Goal: Task Accomplishment & Management: Manage account settings

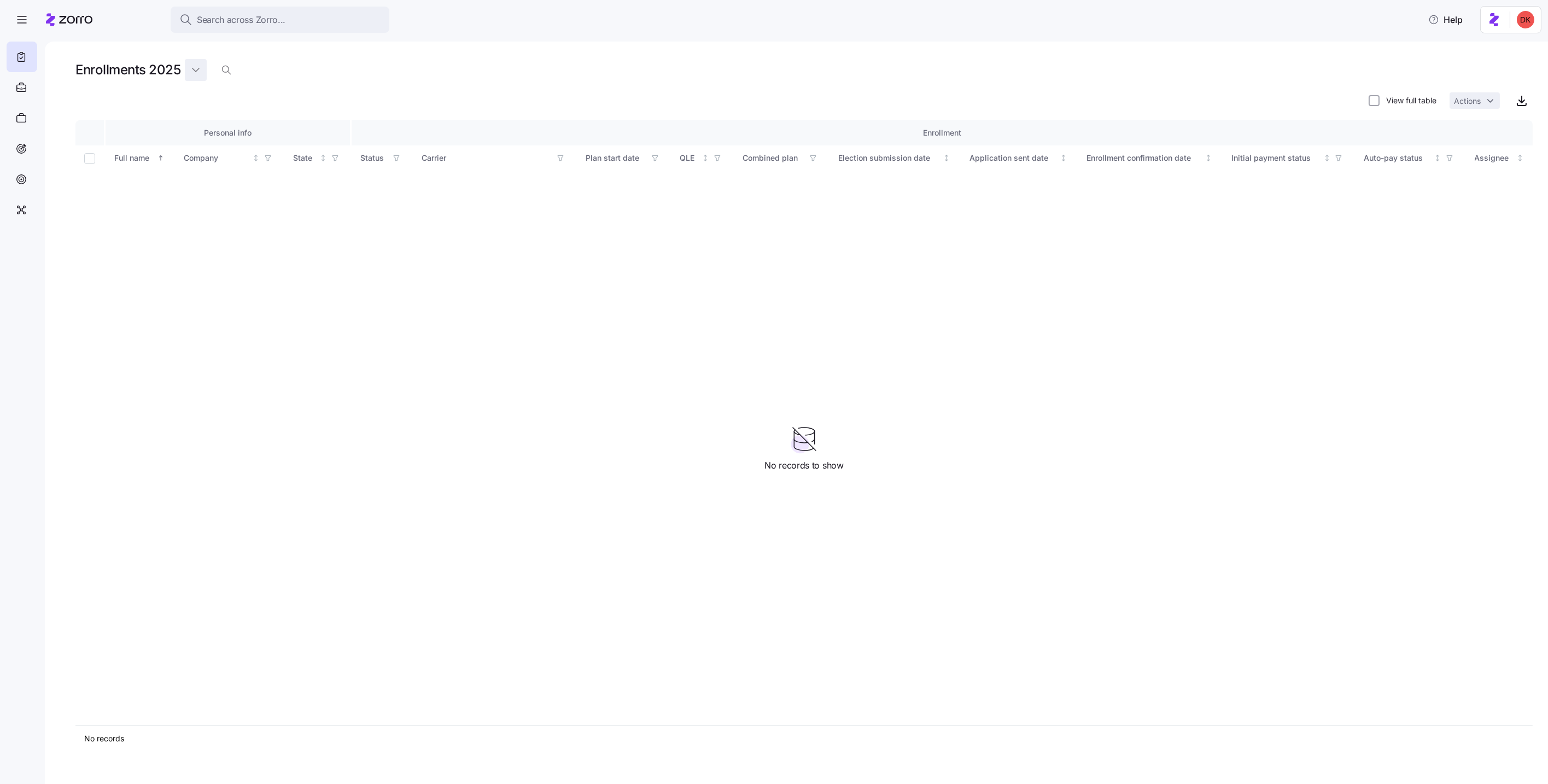
click at [187, 66] on html "Search across Zorro... Help Enrollments 2025 View full table Actions Personal i…" at bounding box center [774, 389] width 1548 height 777
click at [209, 116] on div "2026" at bounding box center [204, 116] width 20 height 12
click at [27, 95] on div at bounding box center [22, 87] width 30 height 30
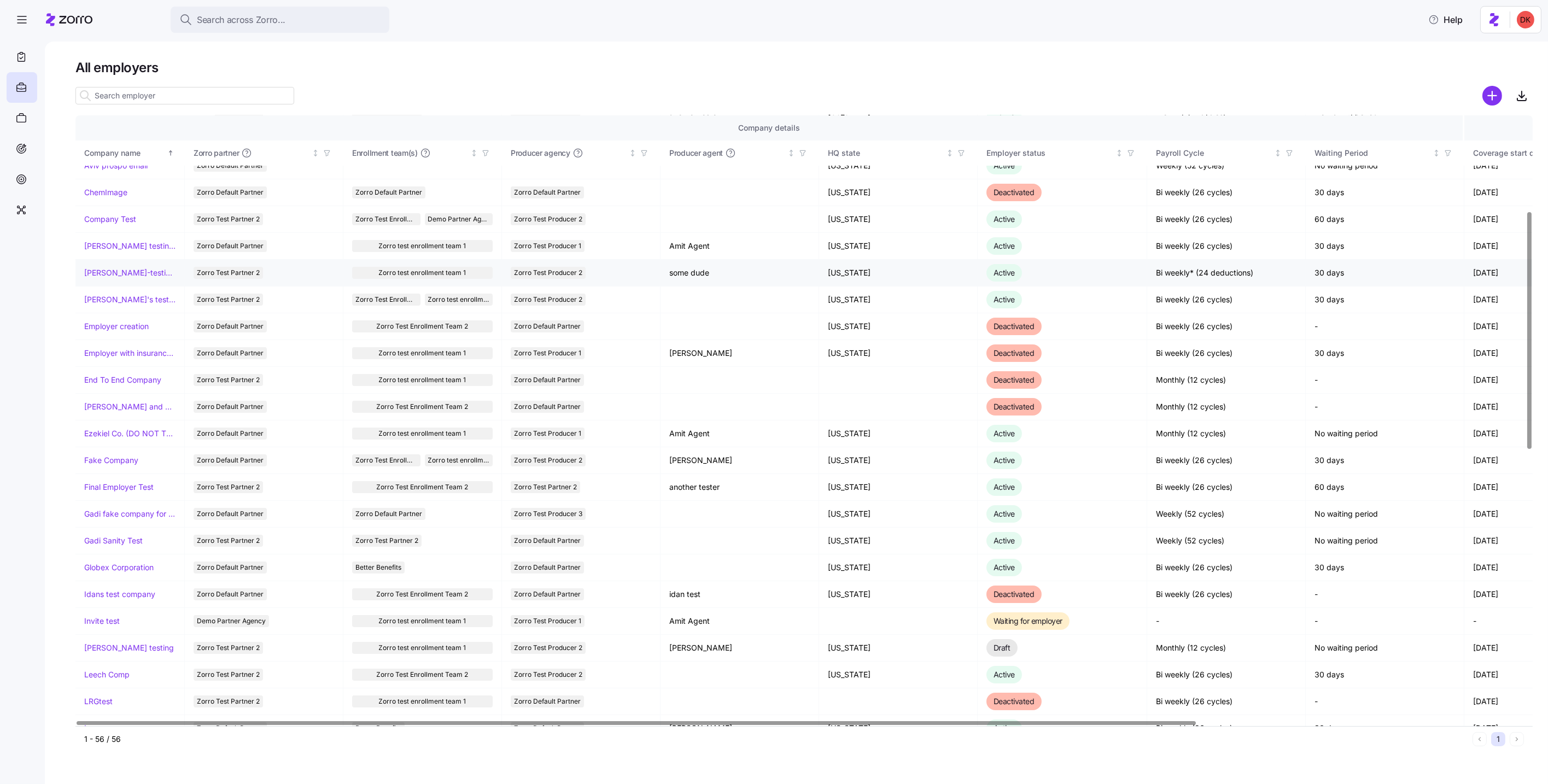
scroll to position [190, 0]
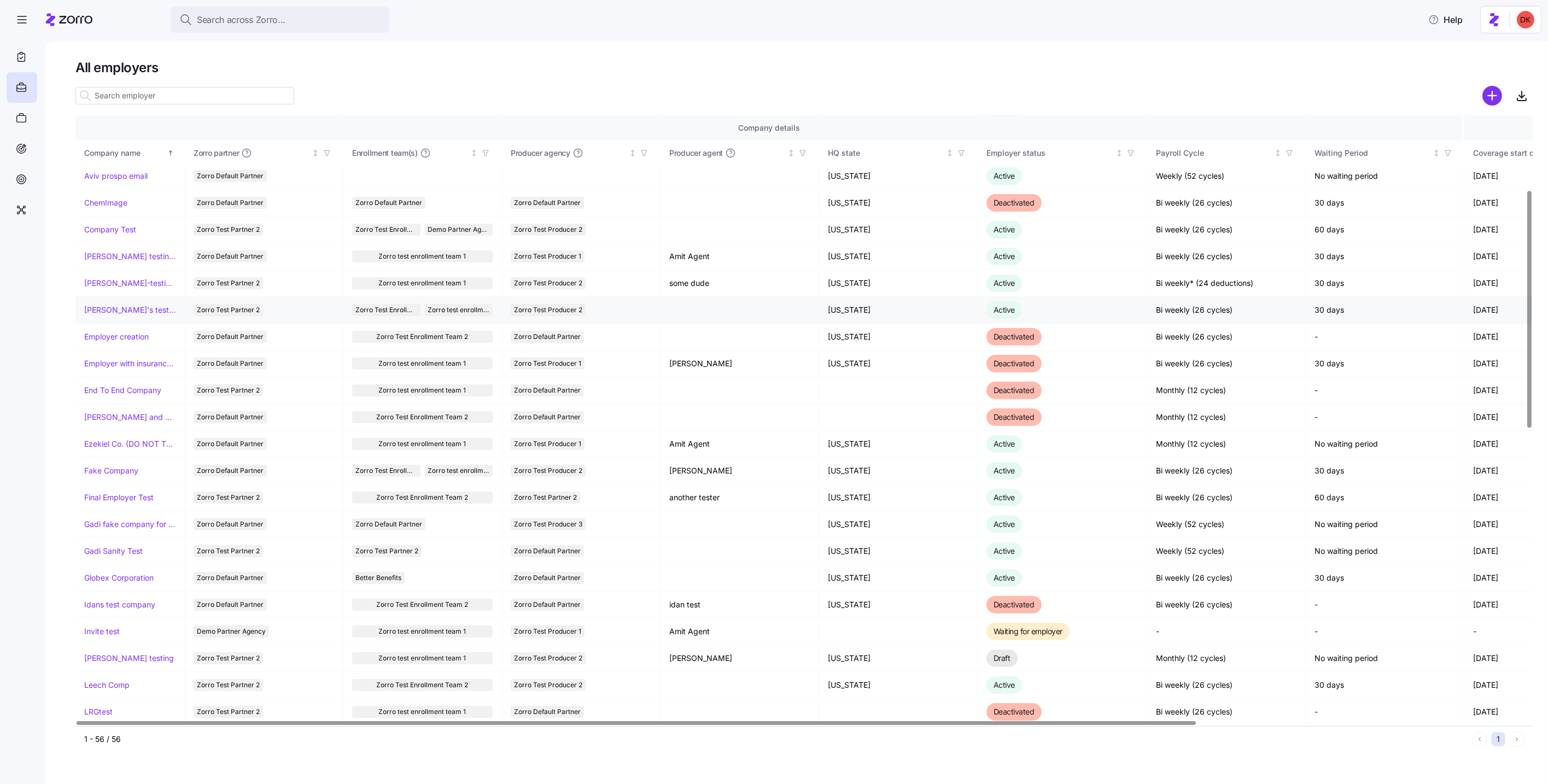
click at [93, 311] on link "Dori's test account" at bounding box center [129, 310] width 91 height 11
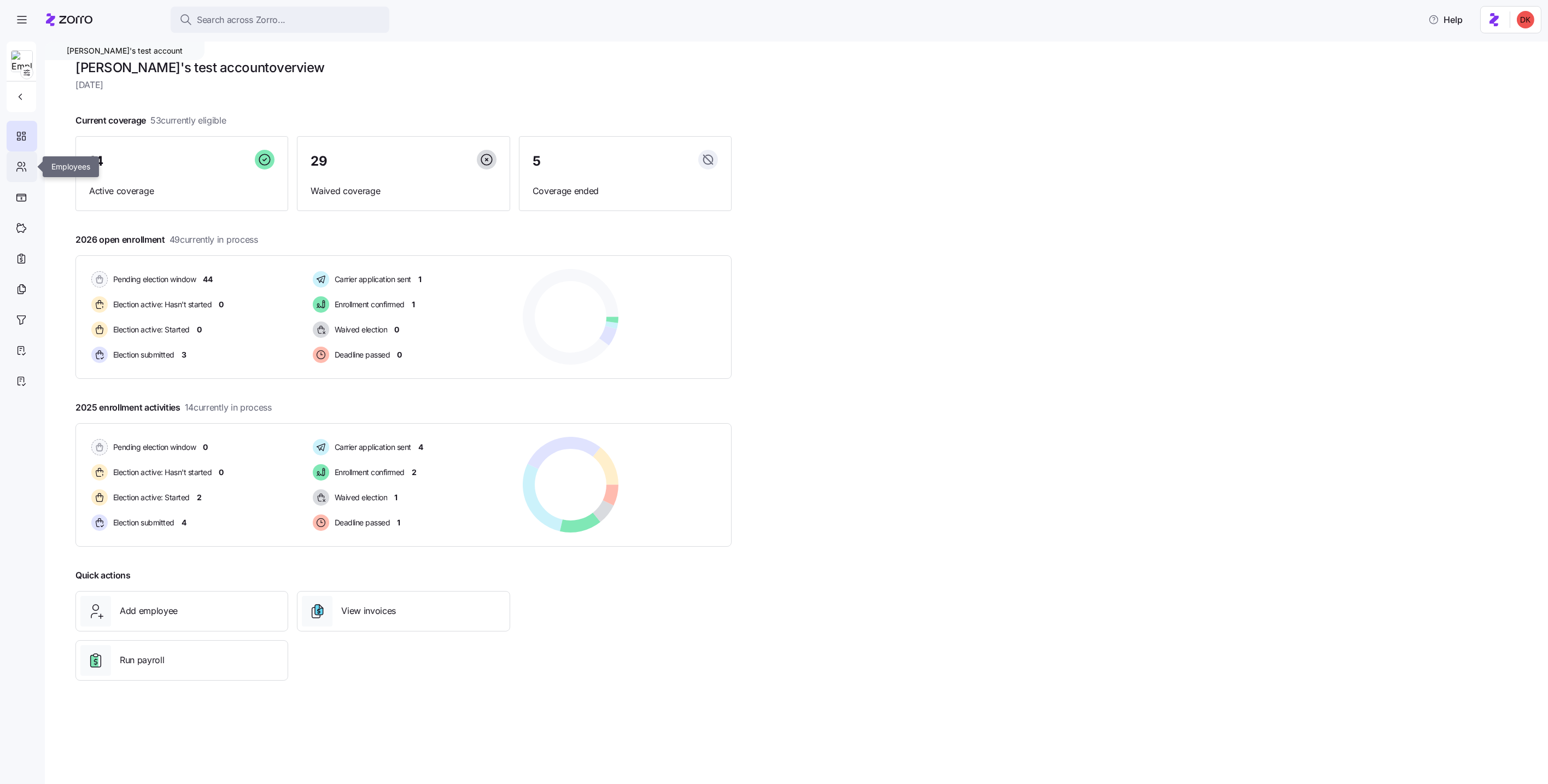
click at [16, 163] on icon at bounding box center [22, 167] width 12 height 13
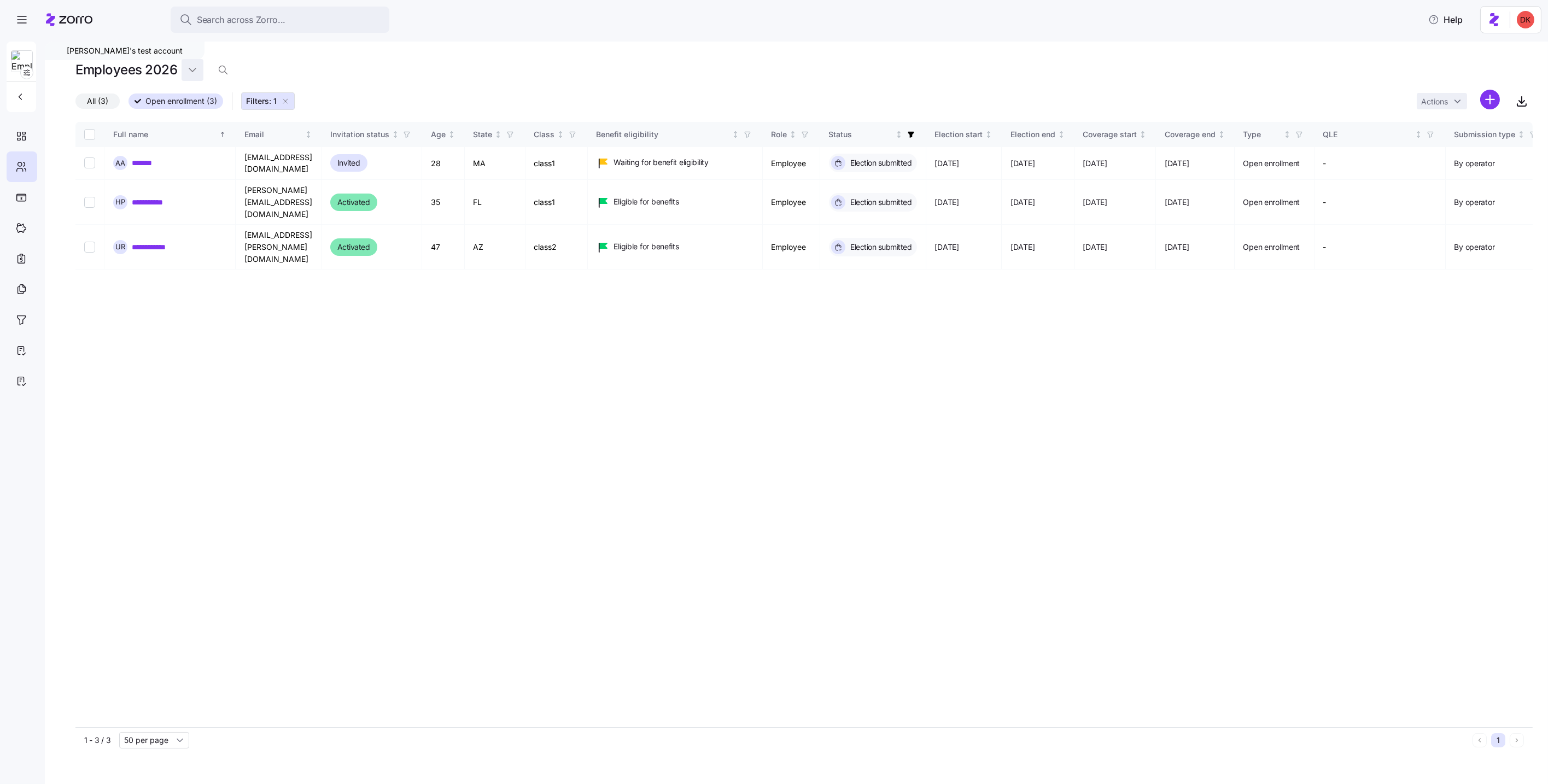
click at [196, 71] on html "**********" at bounding box center [774, 389] width 1548 height 777
click at [198, 112] on div "2025" at bounding box center [199, 116] width 19 height 12
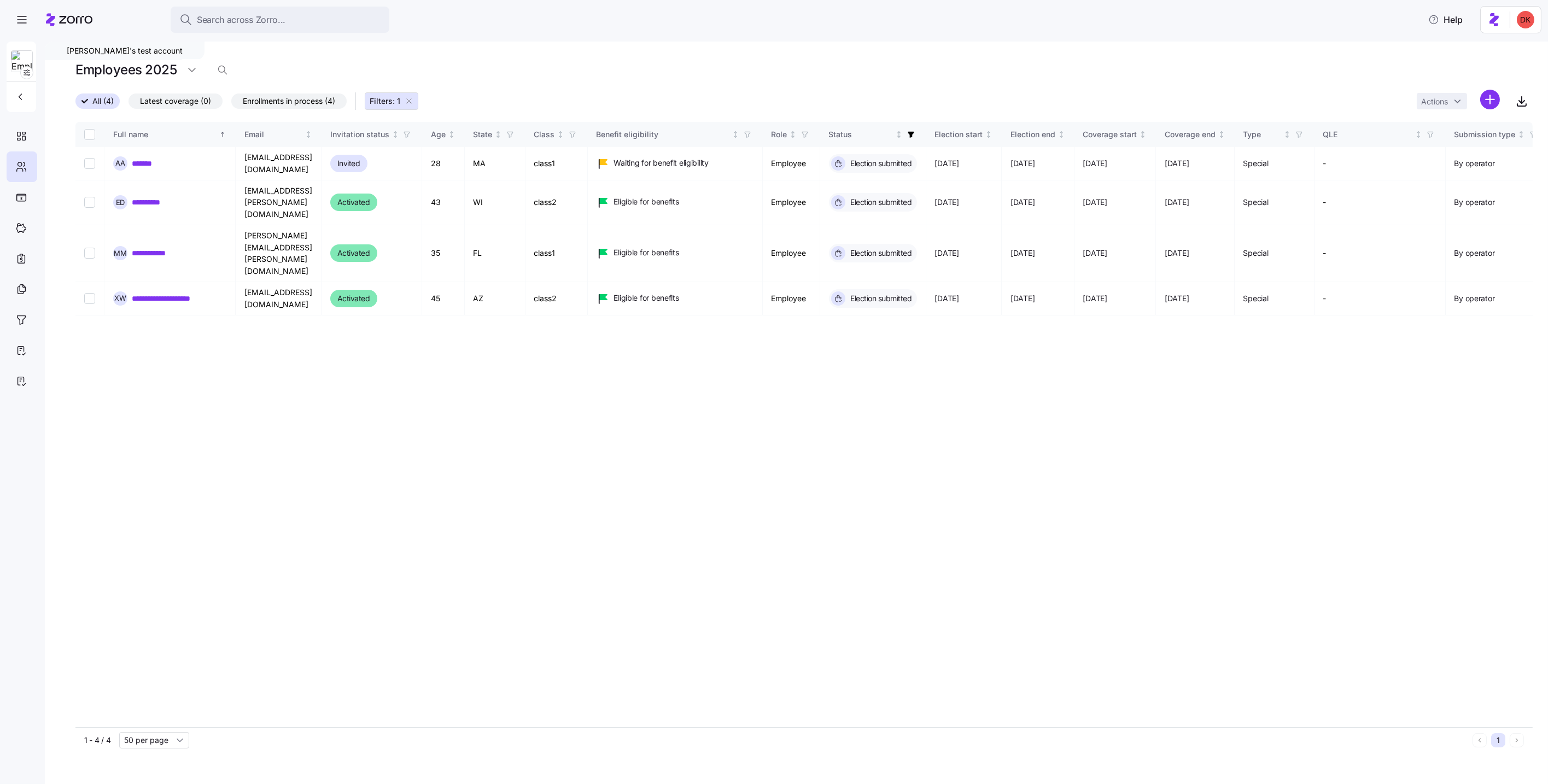
click at [414, 101] on icon "button" at bounding box center [409, 101] width 9 height 9
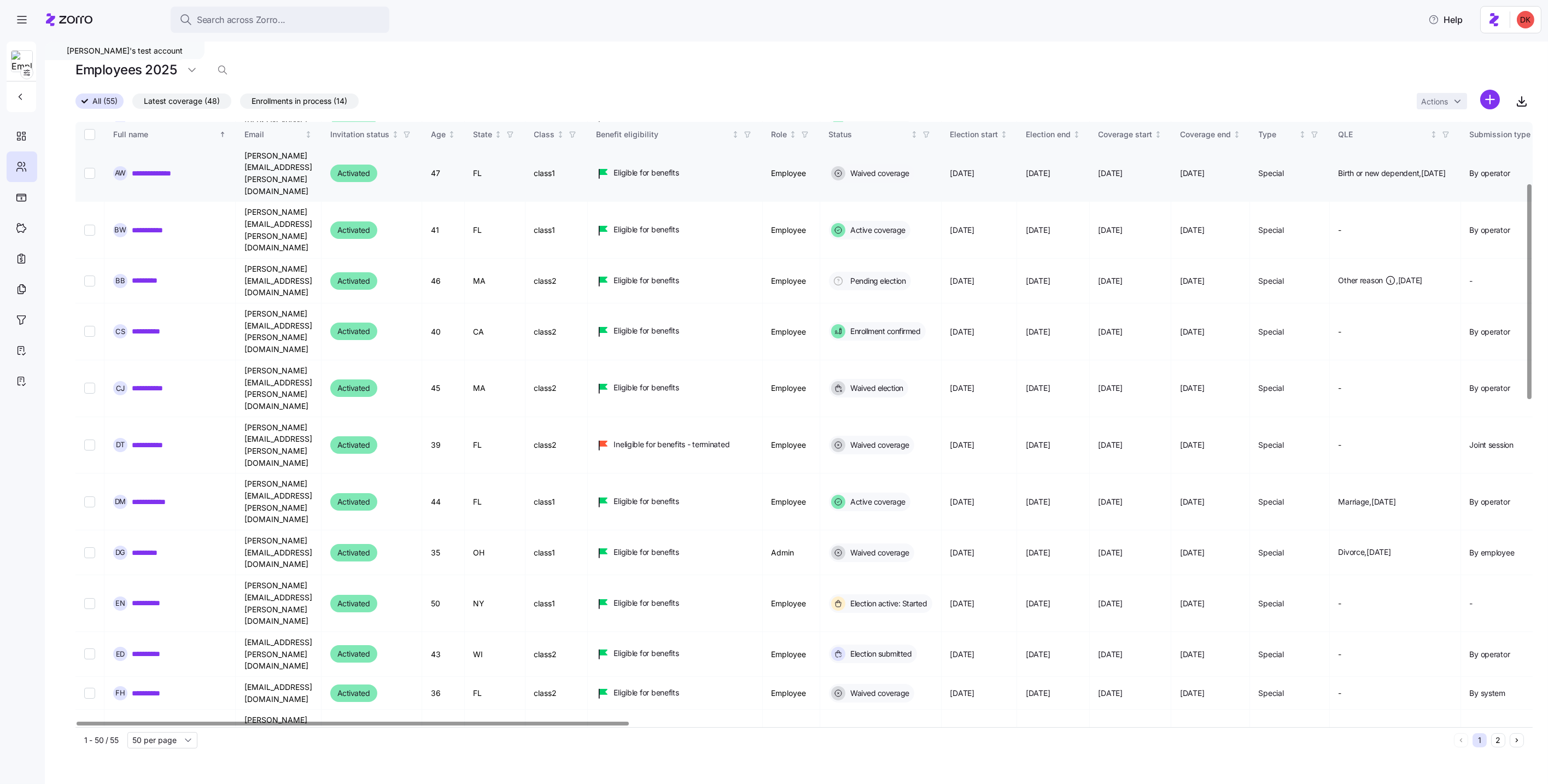
scroll to position [225, 0]
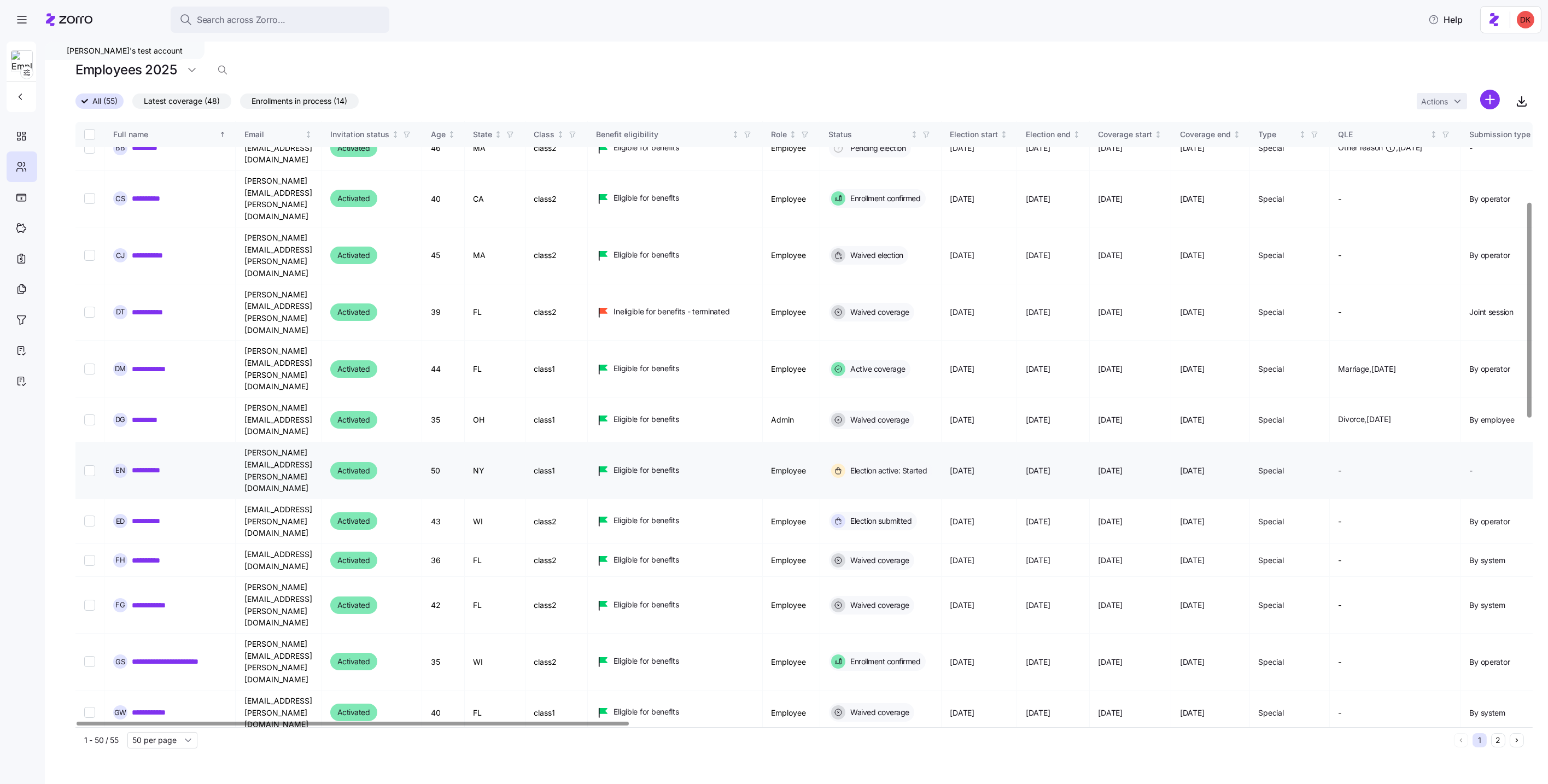
click at [152, 464] on link "**********" at bounding box center [151, 470] width 39 height 11
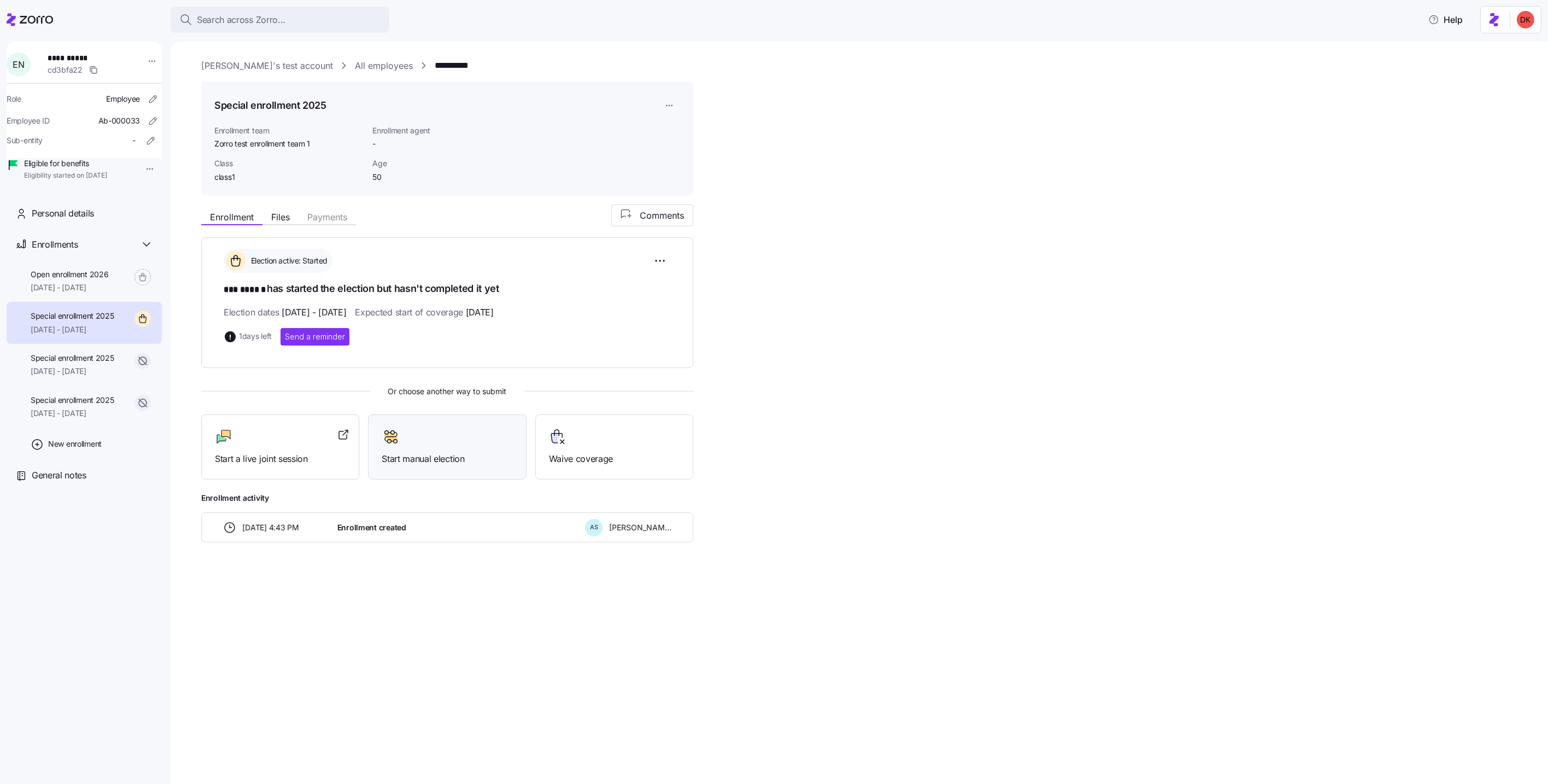
click at [434, 436] on div at bounding box center [447, 437] width 131 height 18
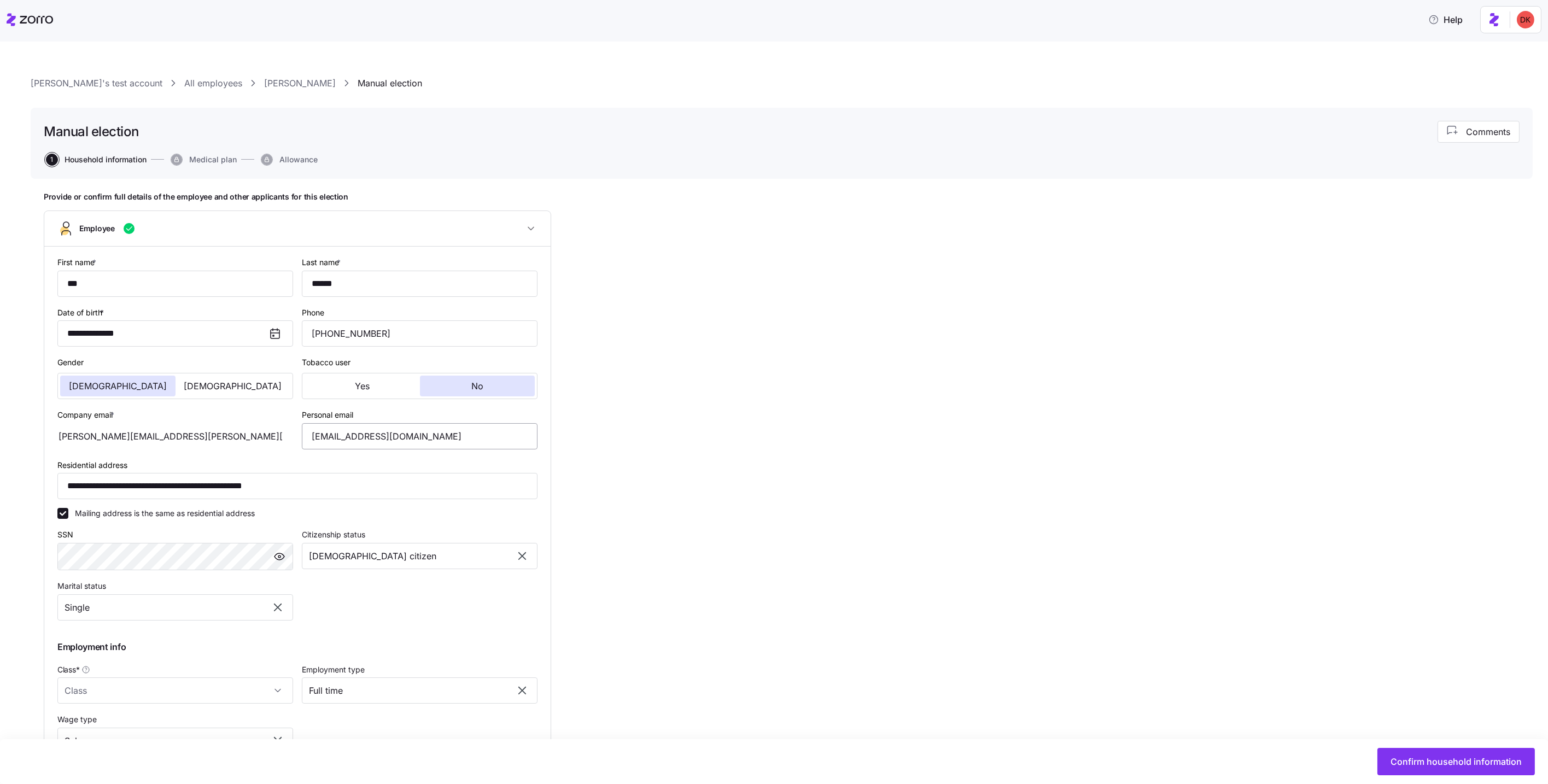
type input "class1"
click at [264, 84] on link "Eli Nguyen" at bounding box center [300, 83] width 72 height 14
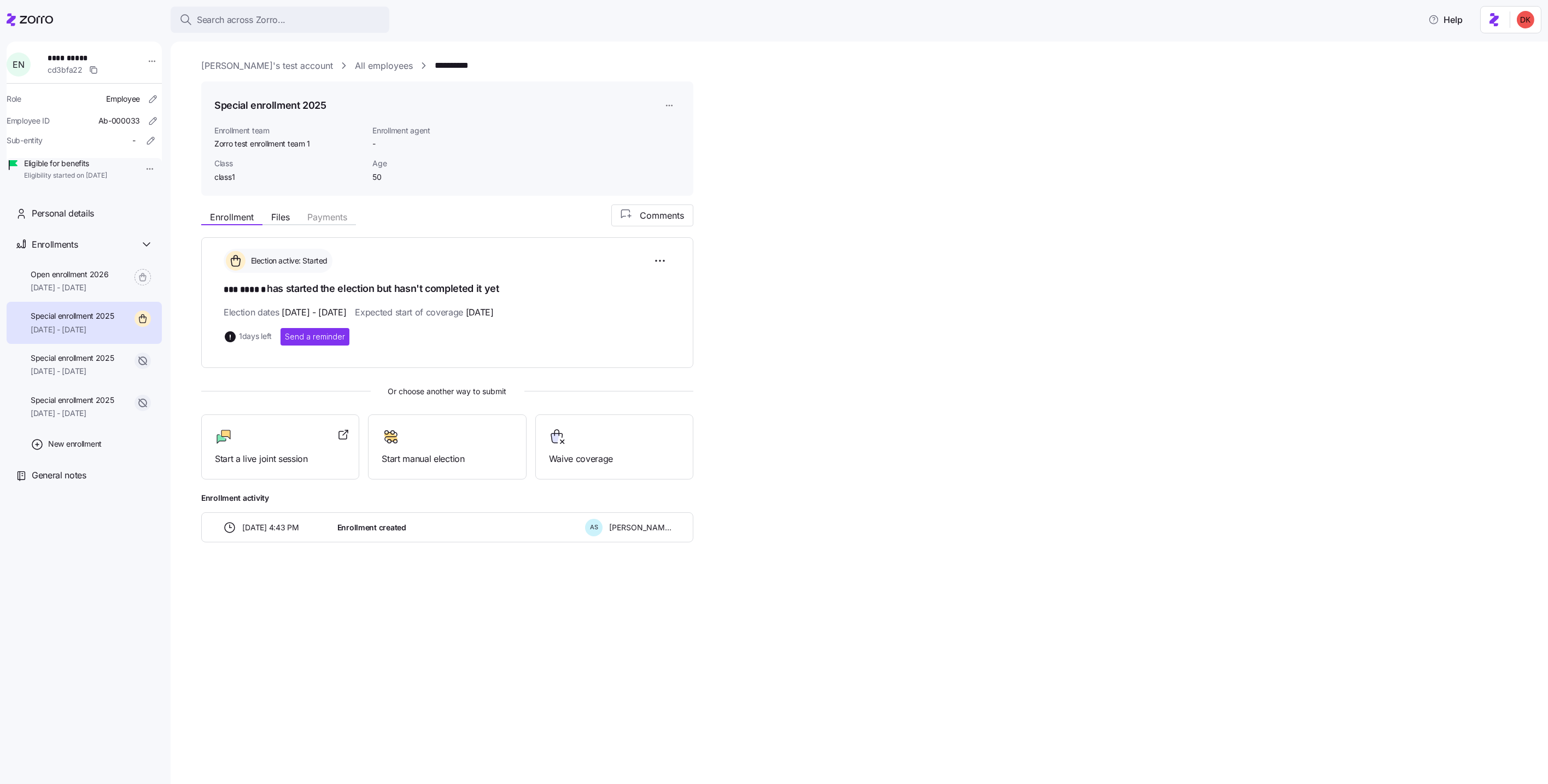
click at [355, 67] on link "All employees" at bounding box center [384, 66] width 58 height 14
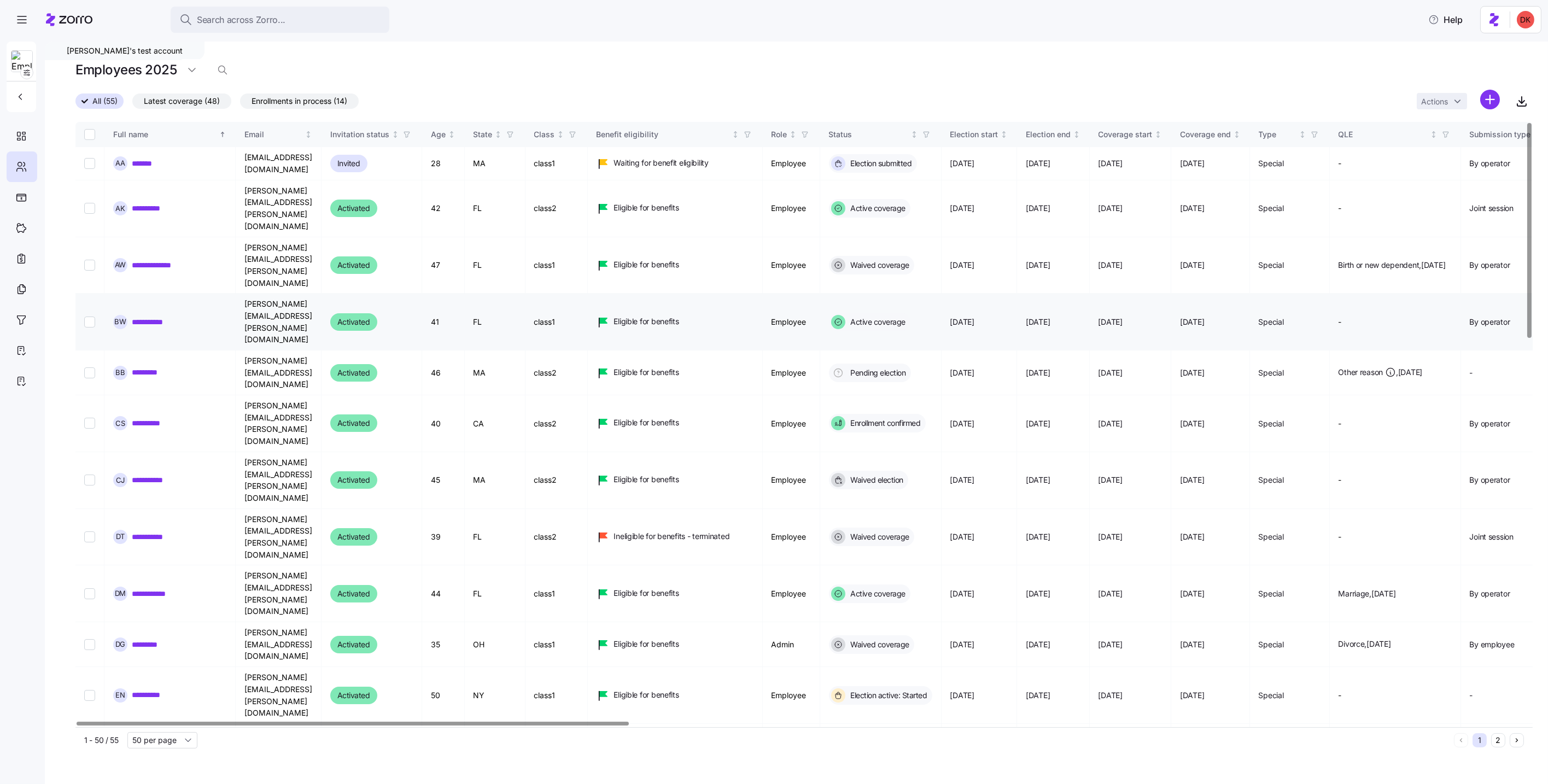
click at [85, 317] on input "Select record 4" at bounding box center [89, 322] width 11 height 11
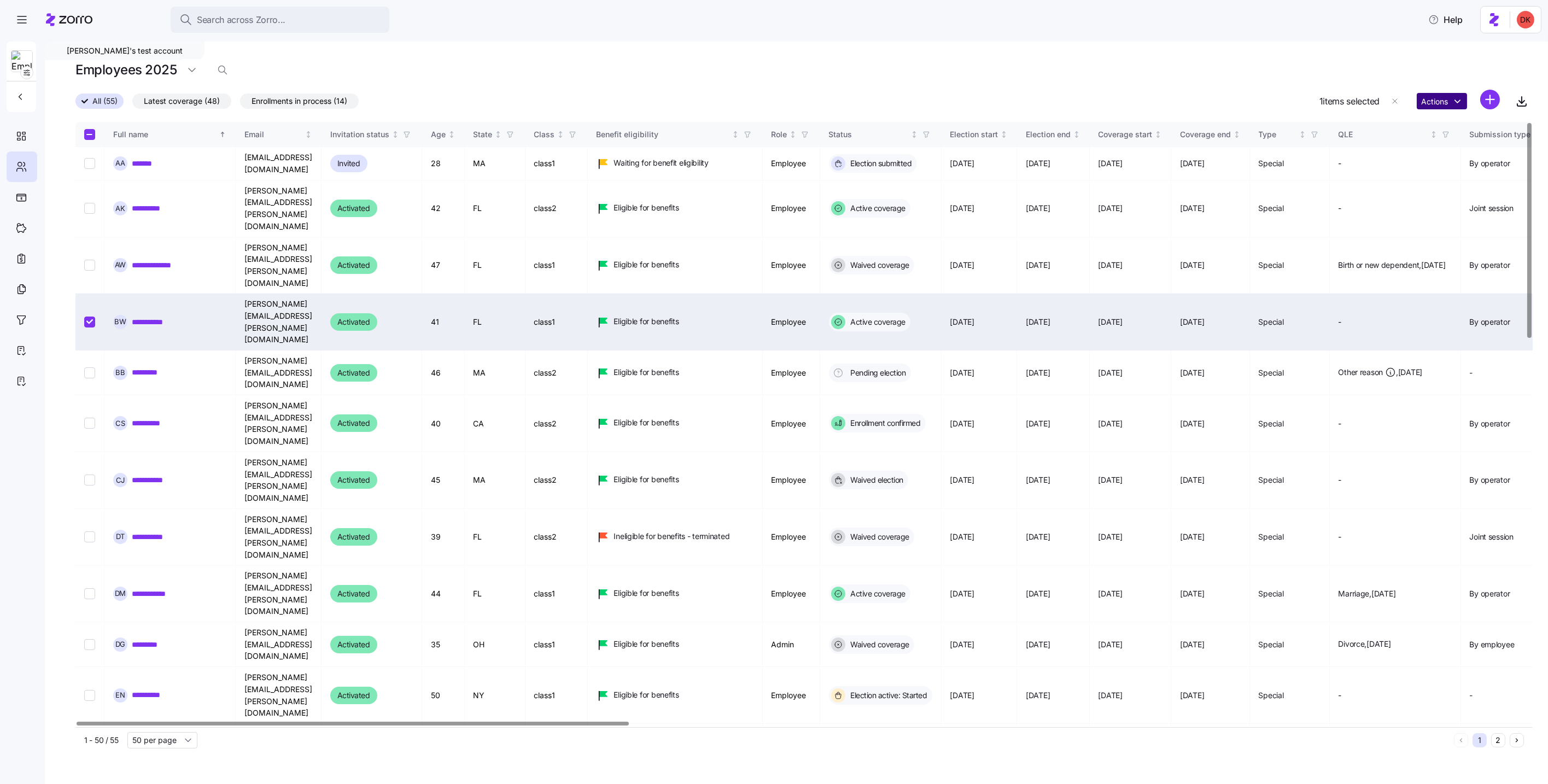
click at [1428, 100] on html "**********" at bounding box center [774, 389] width 1548 height 777
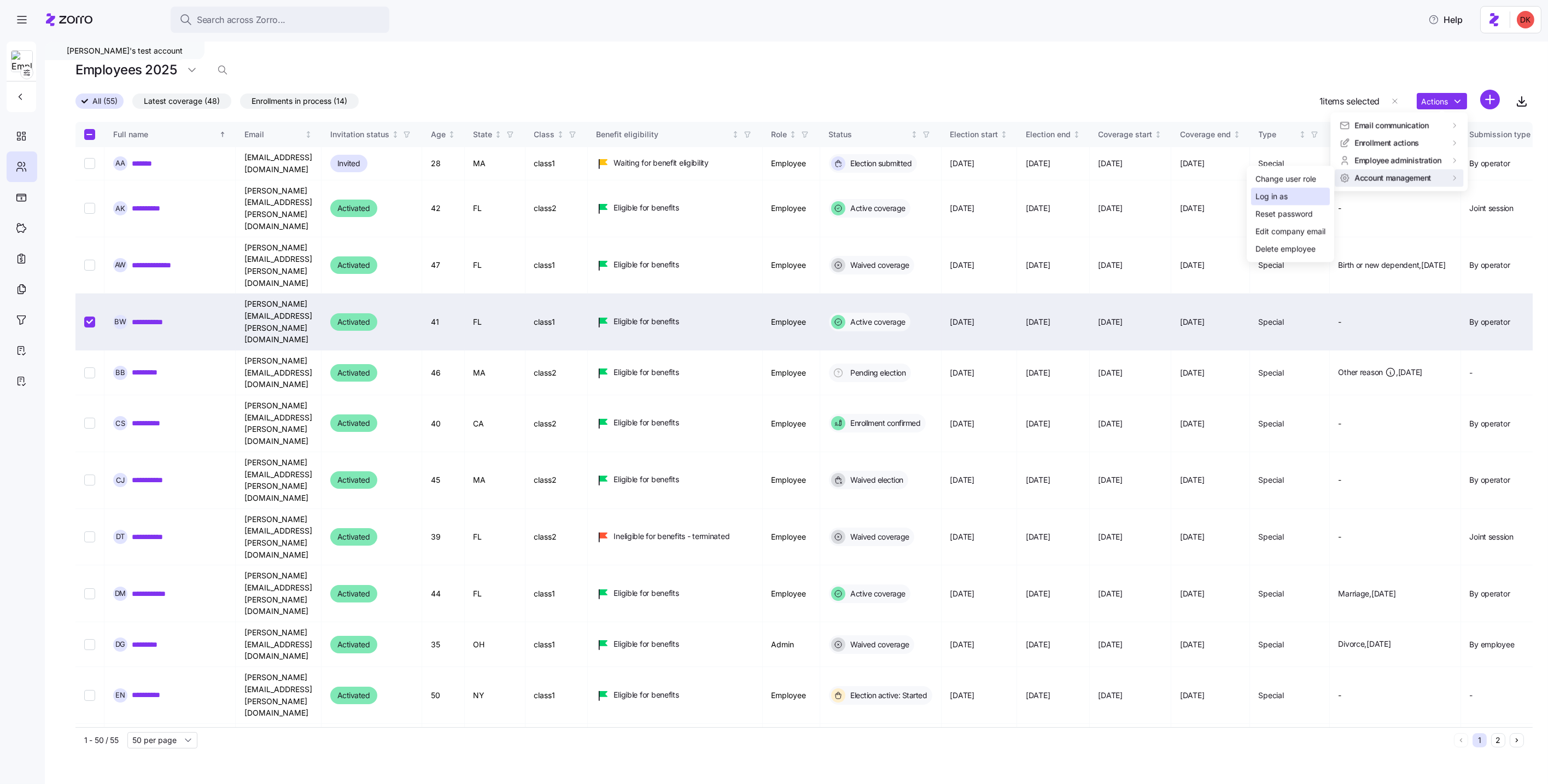
click at [1306, 192] on div "Log in as" at bounding box center [1291, 196] width 79 height 18
drag, startPoint x: 67, startPoint y: 49, endPoint x: 176, endPoint y: 56, distance: 109.2
click at [142, 49] on div "Dori's test account" at bounding box center [125, 50] width 160 height 18
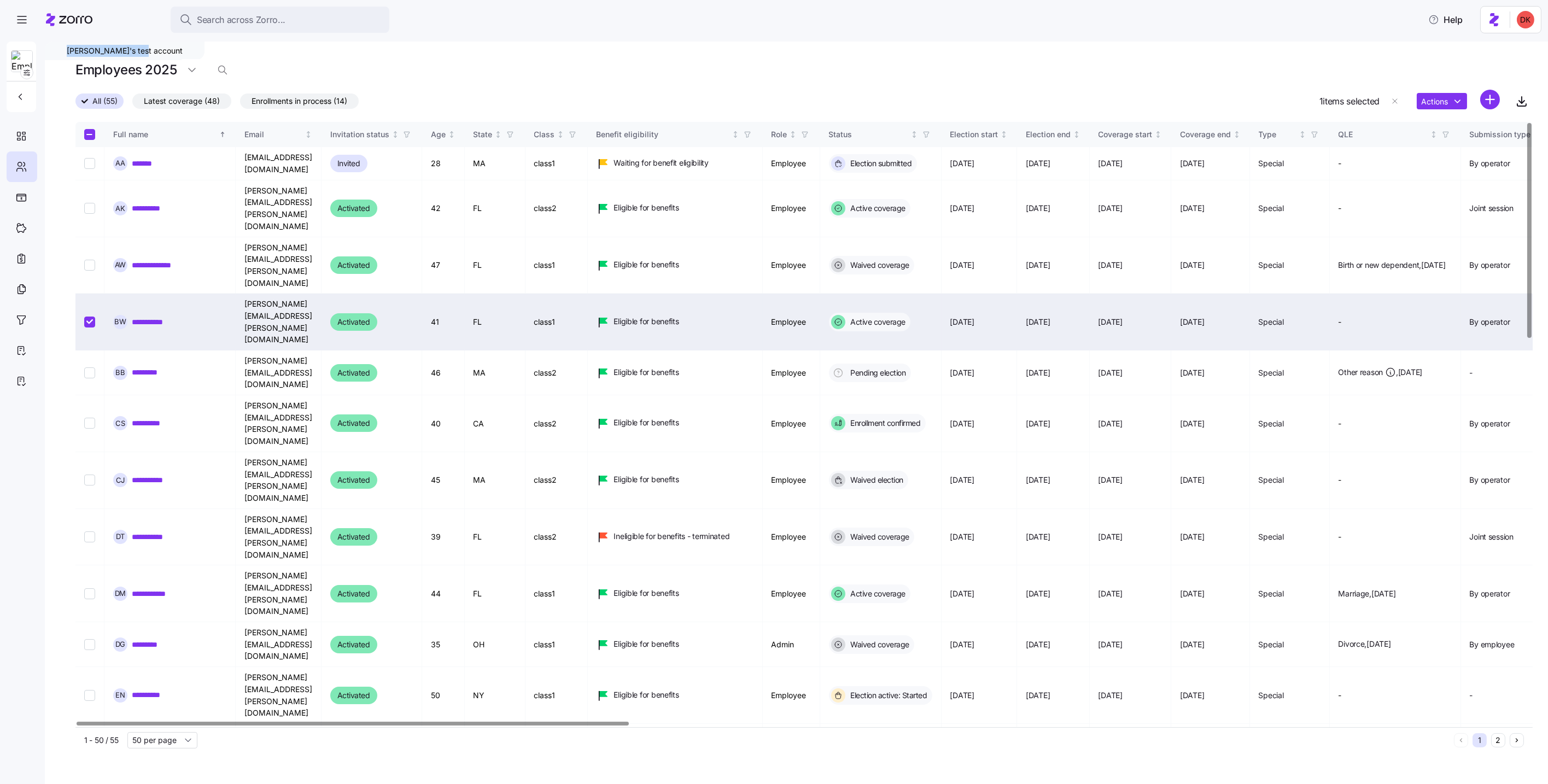
click at [91, 317] on input "Select record 4" at bounding box center [89, 322] width 11 height 11
checkbox input "false"
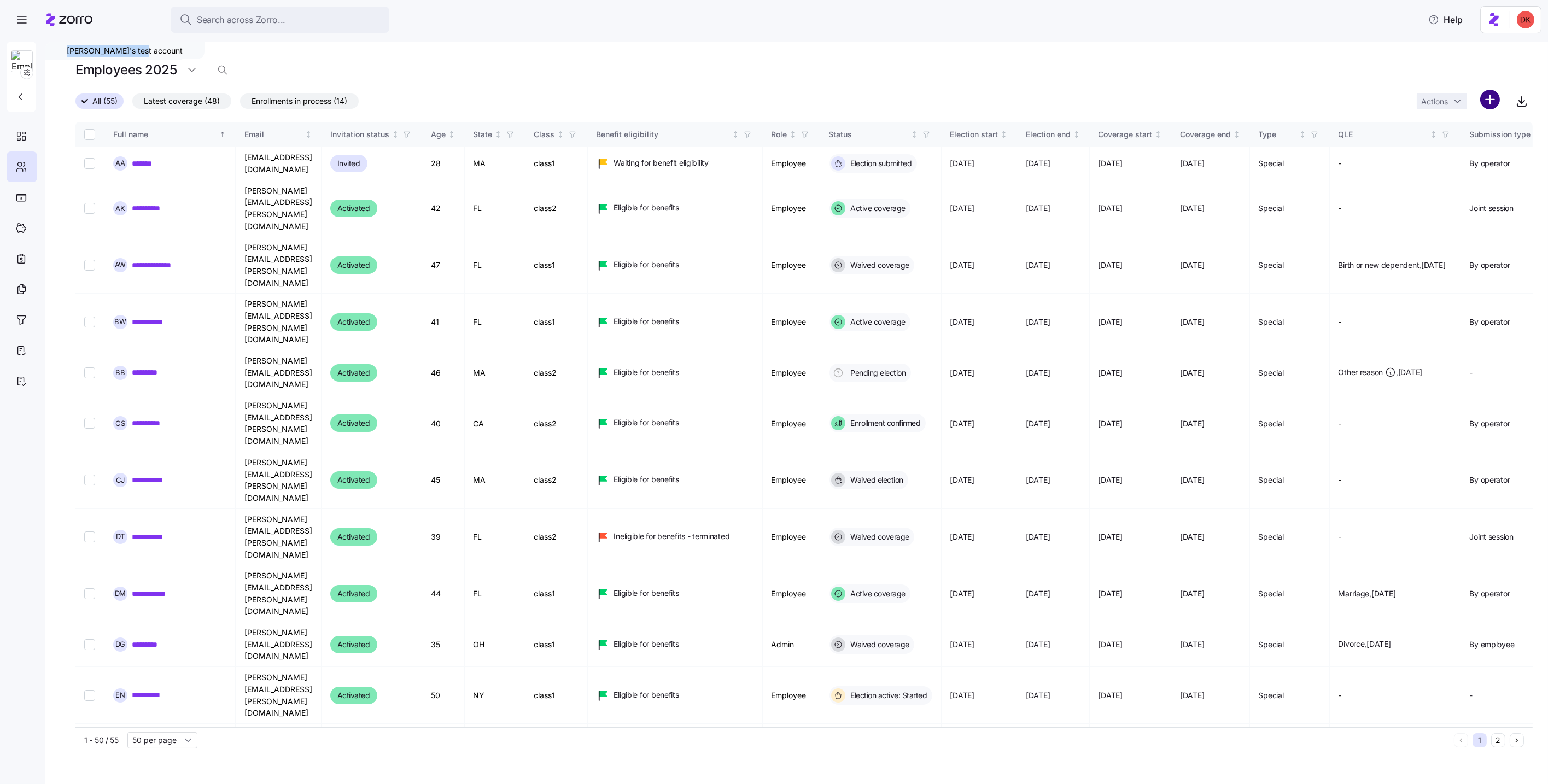
click at [1492, 102] on html "**********" at bounding box center [774, 389] width 1548 height 777
click at [1456, 146] on span "Add a new employee" at bounding box center [1455, 146] width 73 height 11
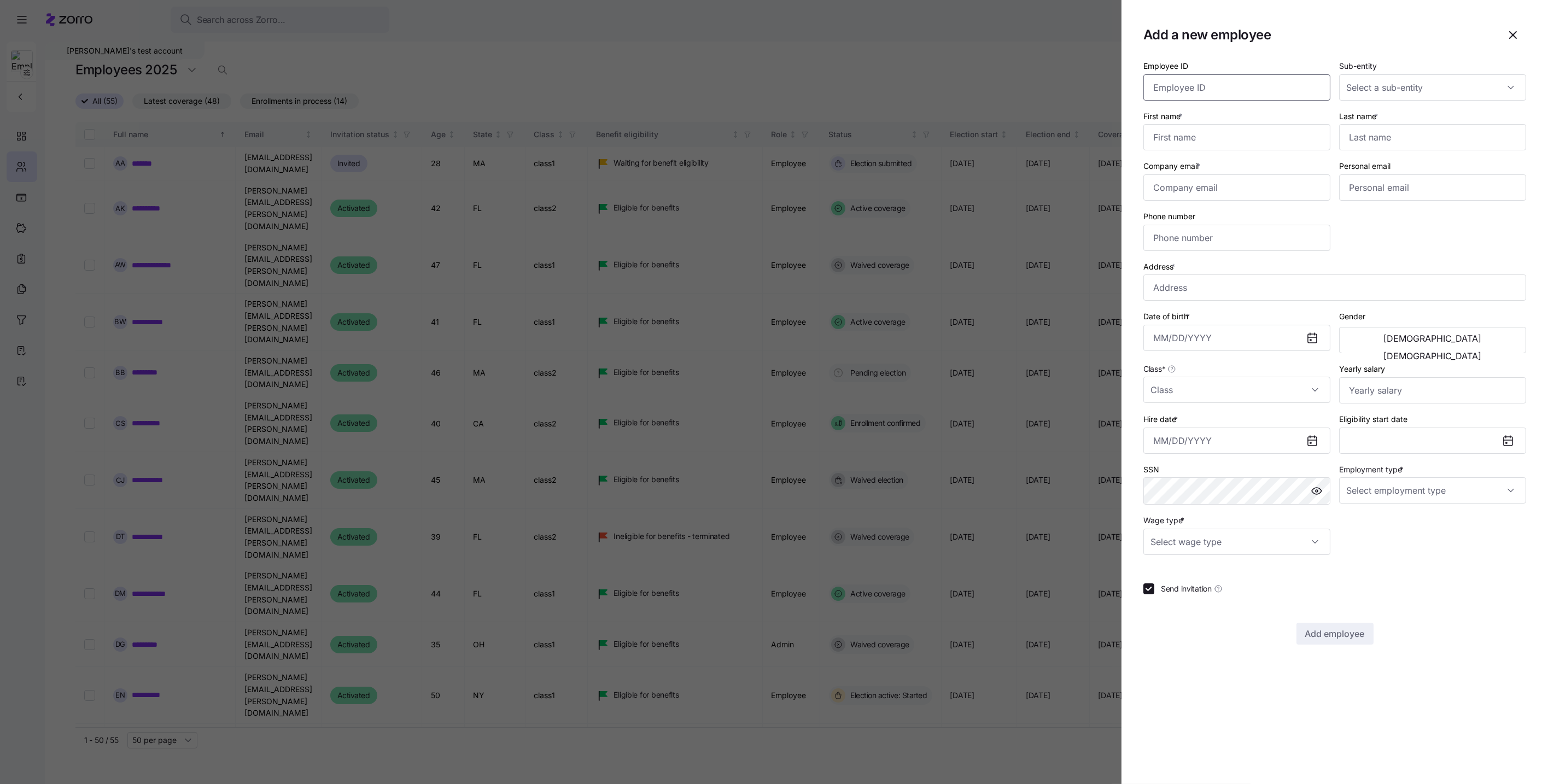
click at [1218, 87] on input "Employee ID" at bounding box center [1237, 87] width 187 height 26
click at [1391, 88] on input "Sub-entity" at bounding box center [1433, 87] width 187 height 26
click at [1379, 85] on input "Sub-entity" at bounding box center [1433, 87] width 187 height 26
click at [1294, 110] on div "First name *" at bounding box center [1237, 130] width 187 height 41
click at [1228, 135] on input "First name *" at bounding box center [1237, 137] width 187 height 26
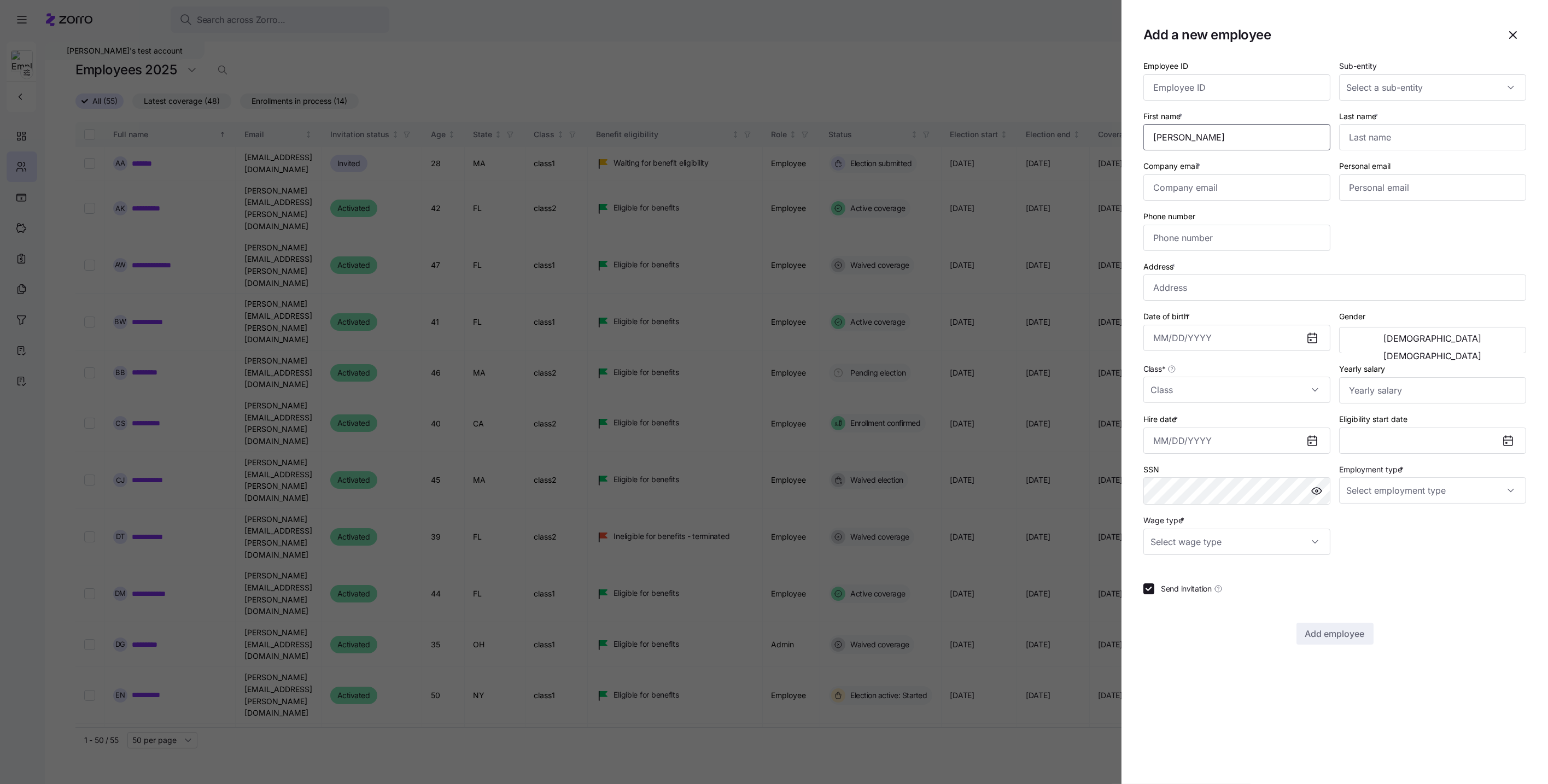
type input "Yaroslav"
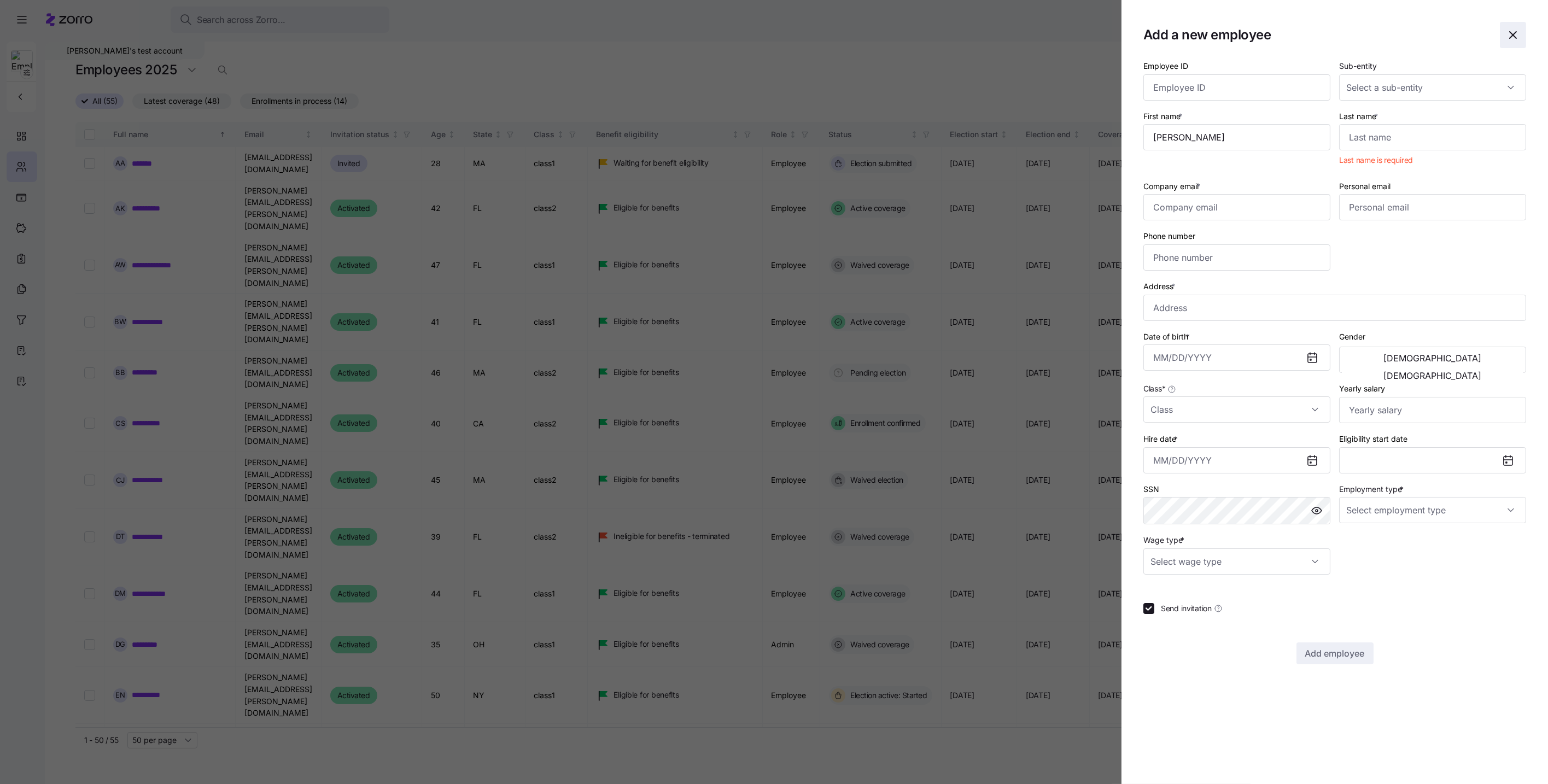
click at [1509, 33] on icon "button" at bounding box center [1513, 35] width 13 height 13
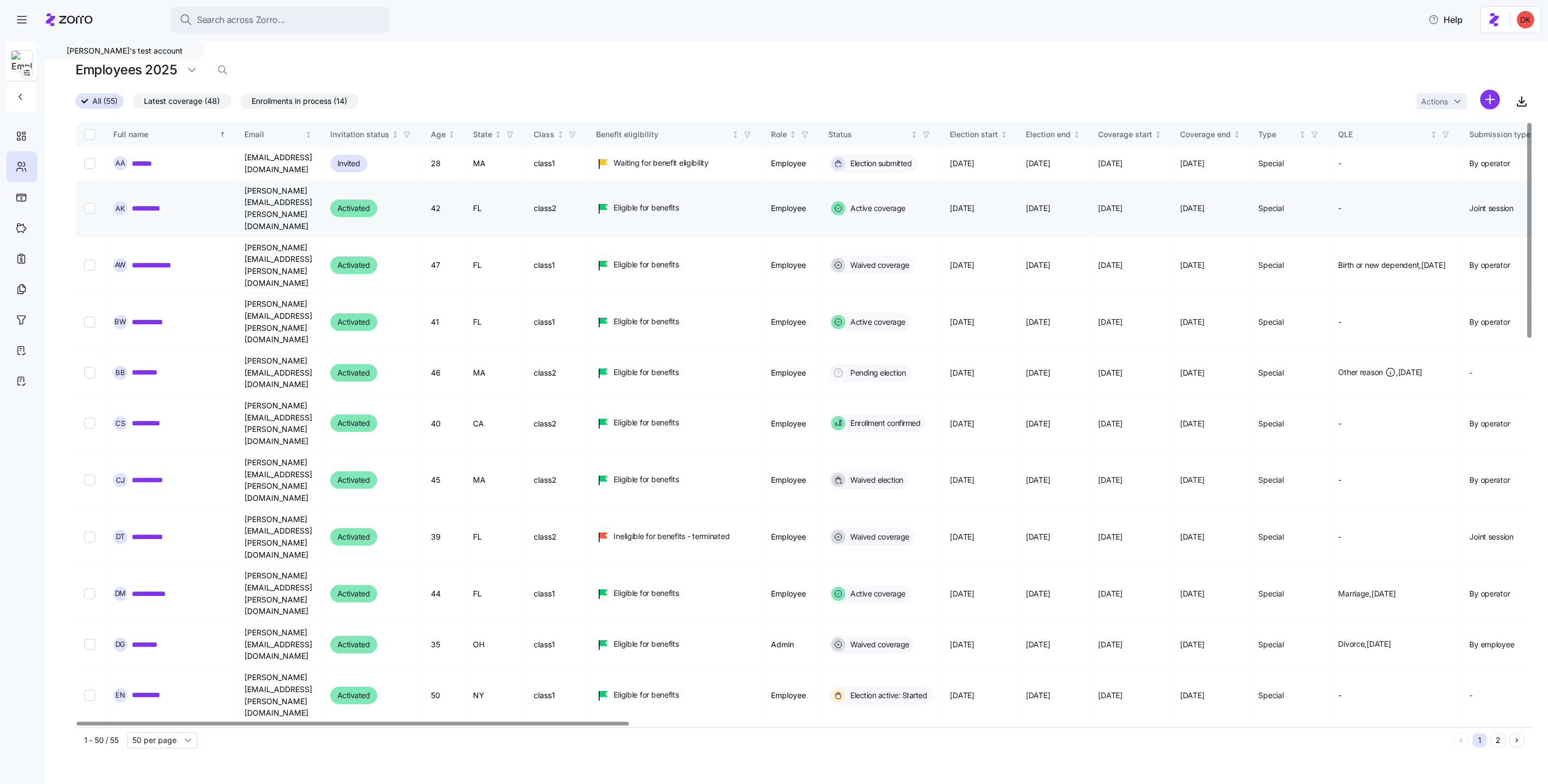
click at [89, 203] on input "Select record 2" at bounding box center [89, 209] width 11 height 11
checkbox input "true"
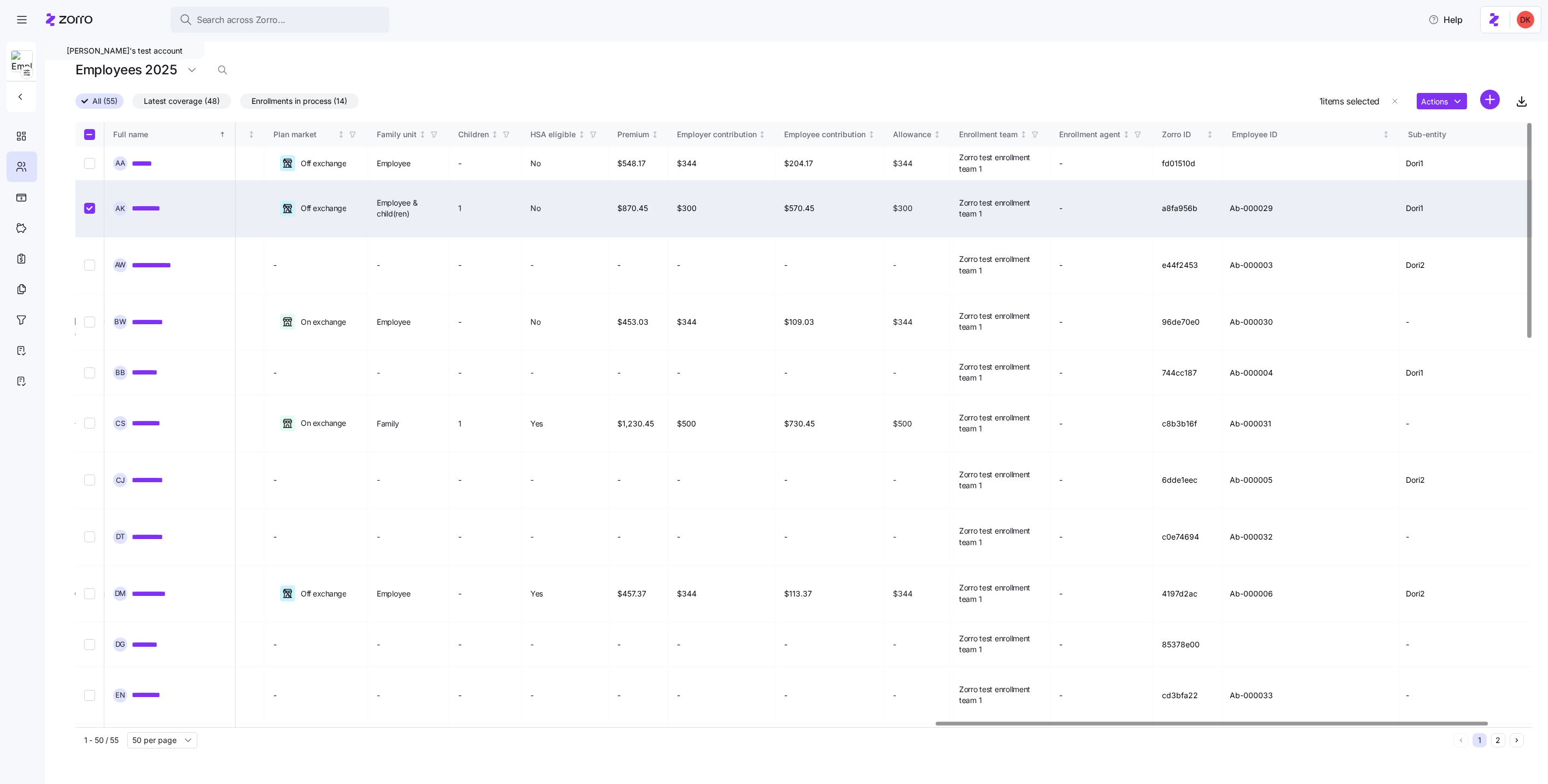
scroll to position [0, 2368]
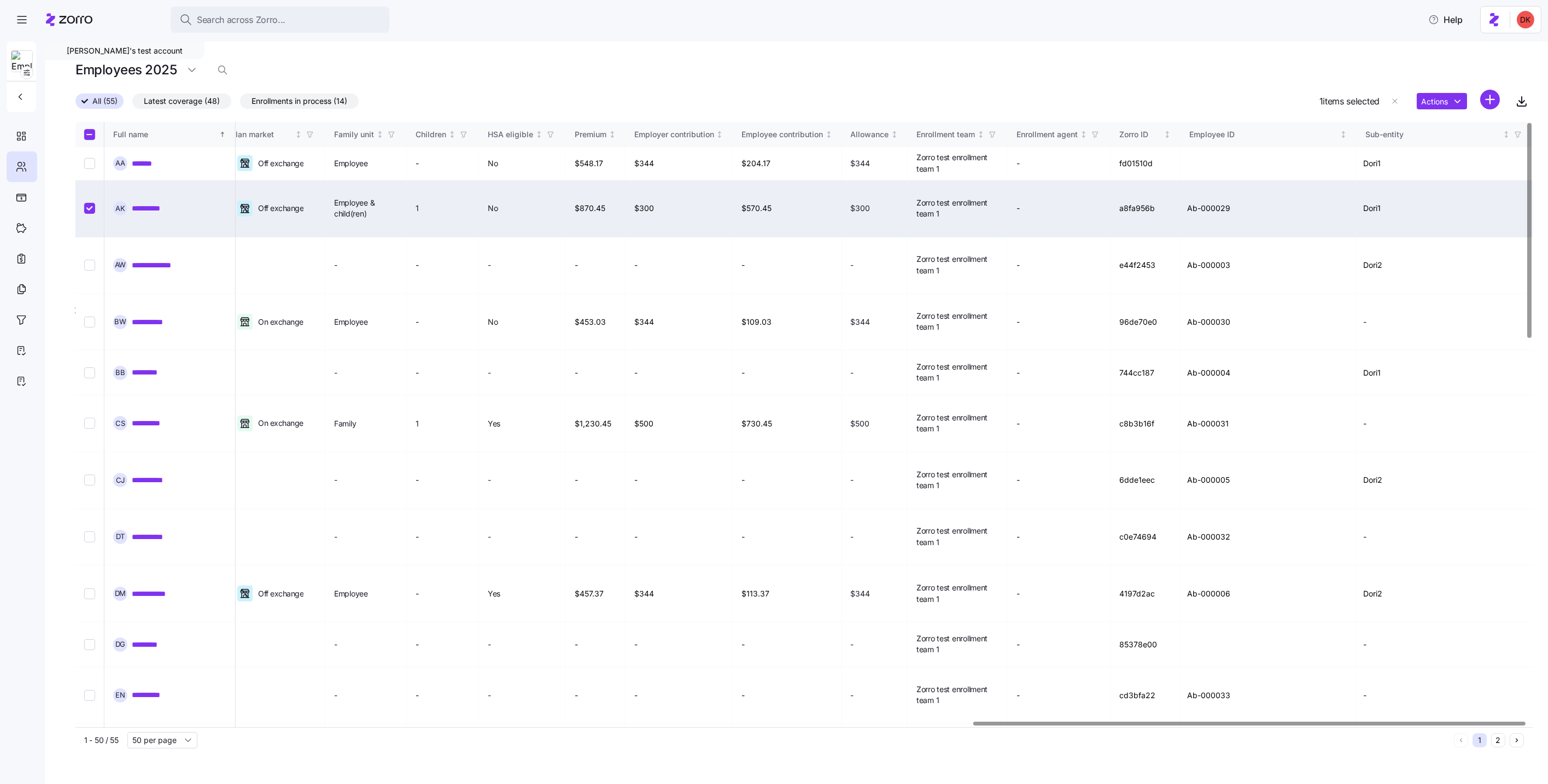
click at [1394, 726] on div at bounding box center [1249, 724] width 552 height 4
click at [1456, 102] on html "**********" at bounding box center [774, 389] width 1548 height 777
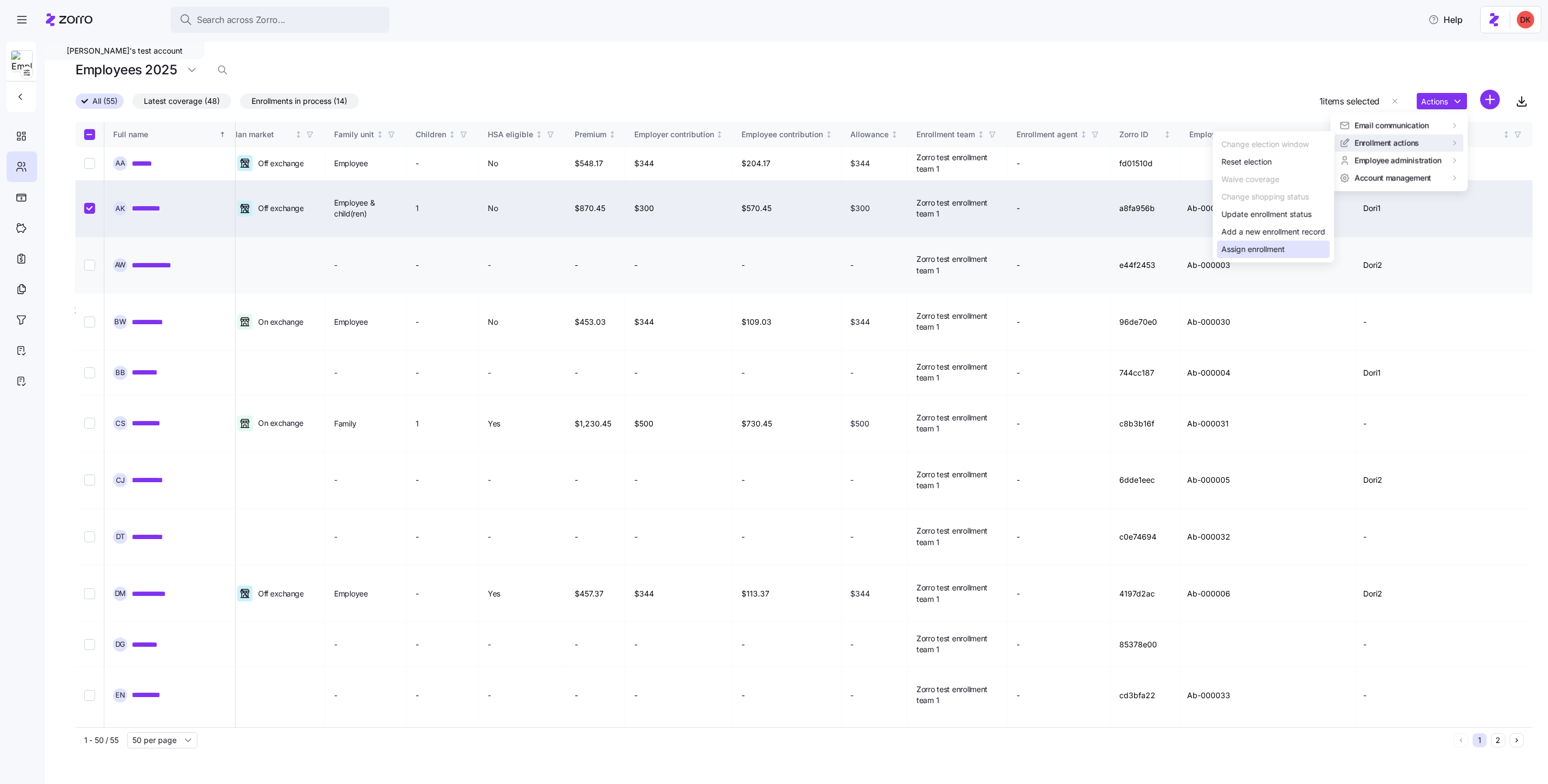
click at [1243, 253] on div "Assign enrollment" at bounding box center [1253, 249] width 64 height 12
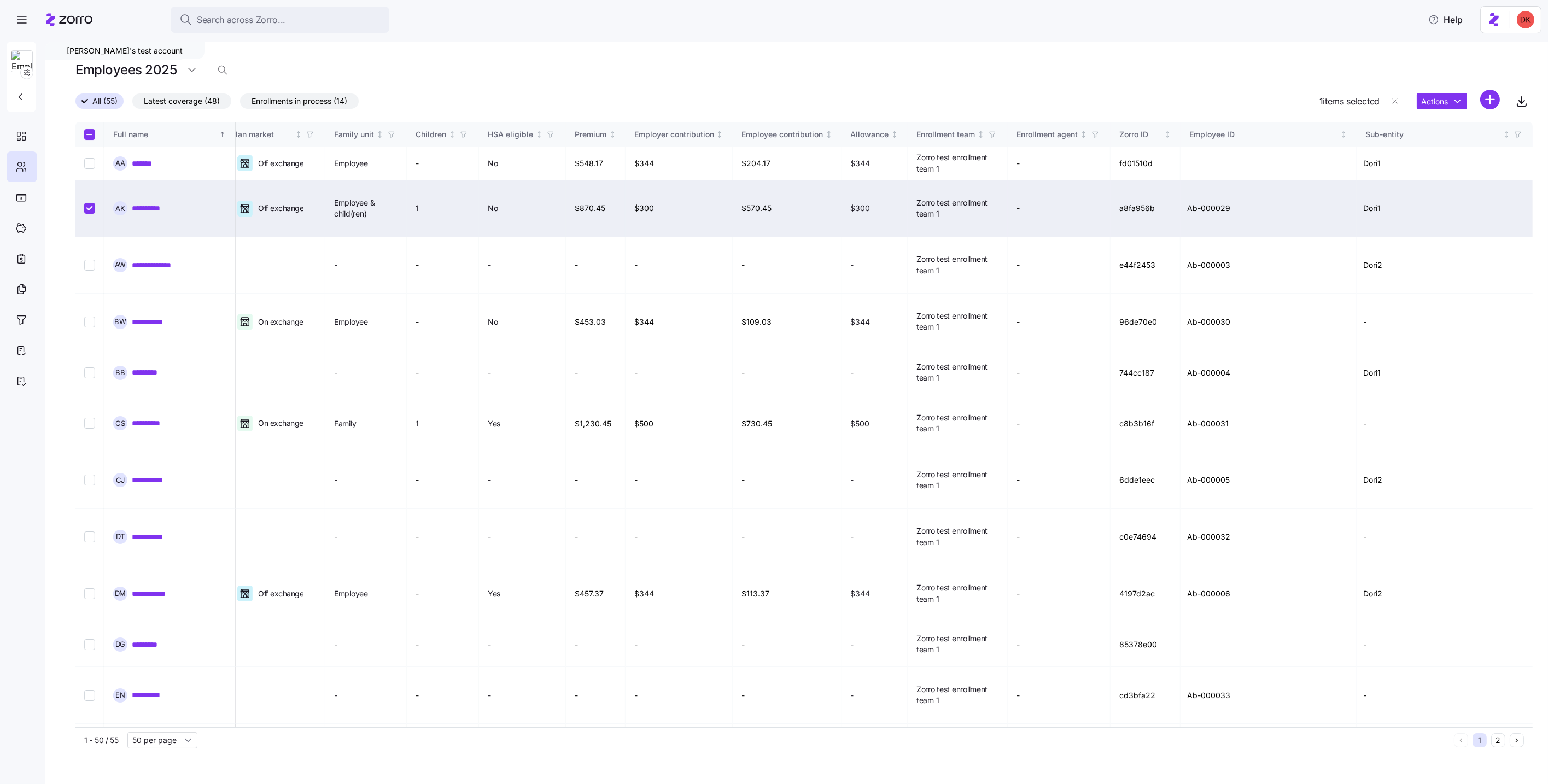
type input "Zorro test enrollment team 1"
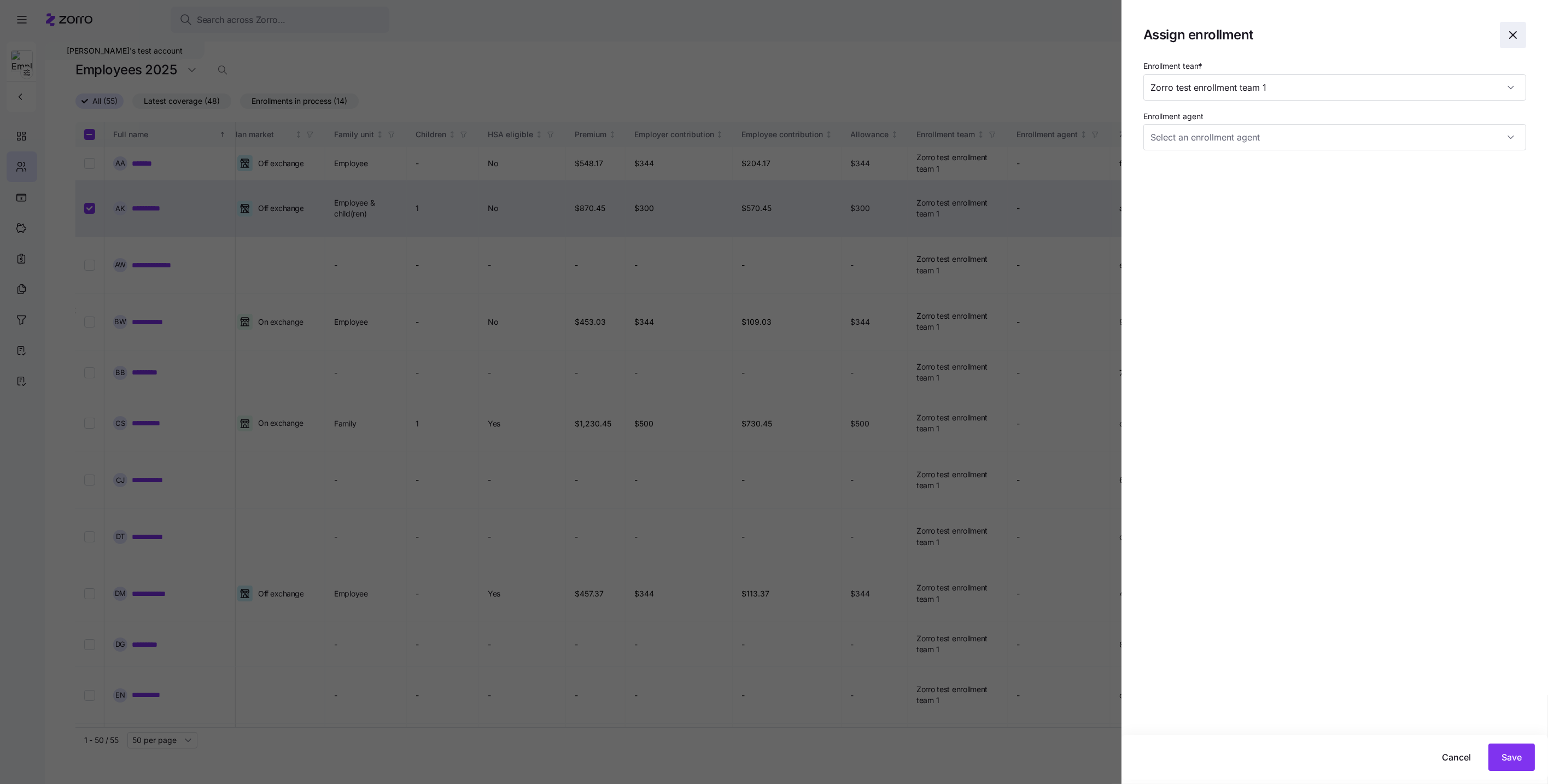
click at [1510, 32] on icon "button" at bounding box center [1513, 35] width 7 height 7
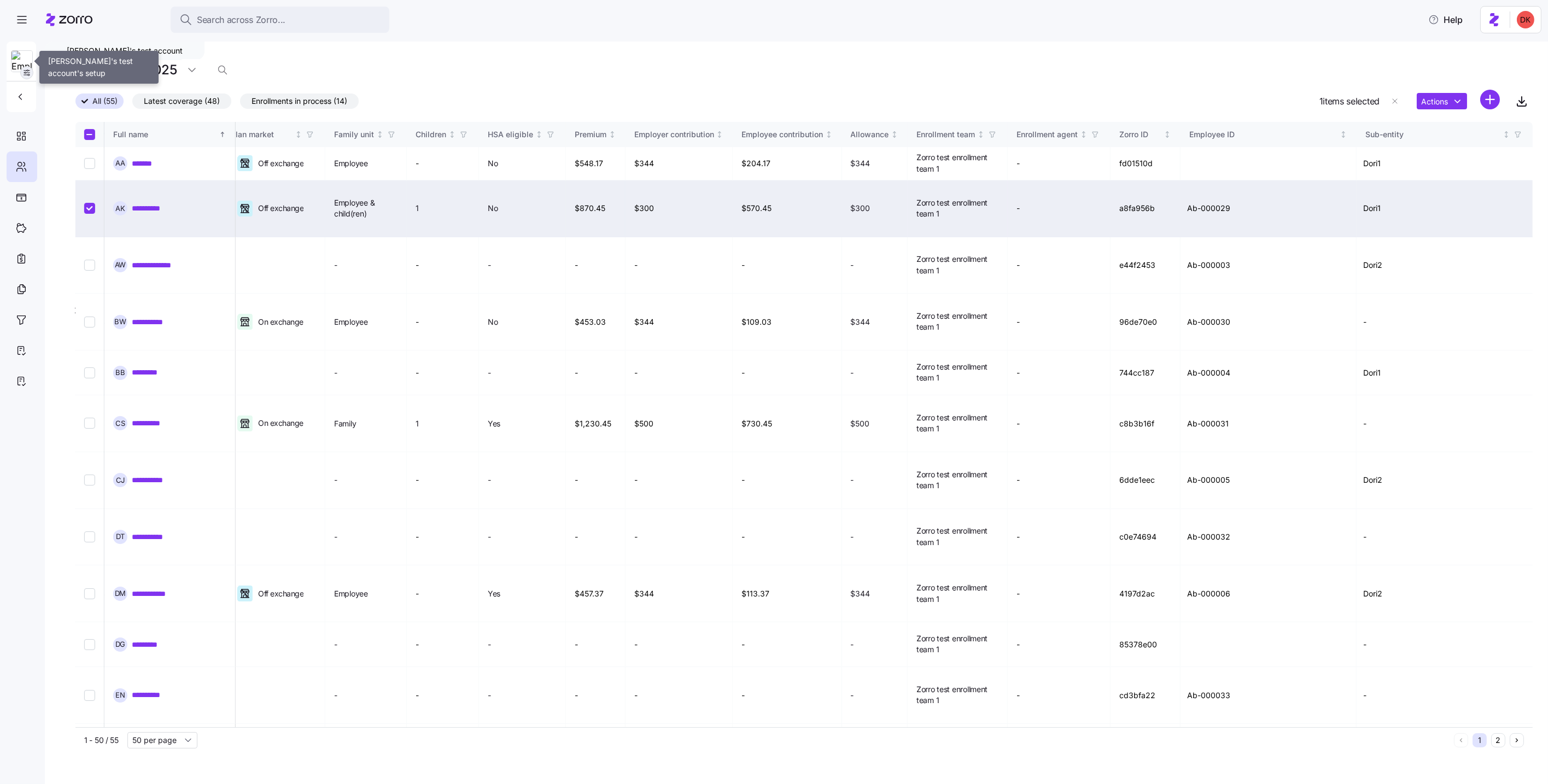
click at [27, 72] on icon "button" at bounding box center [26, 72] width 9 height 9
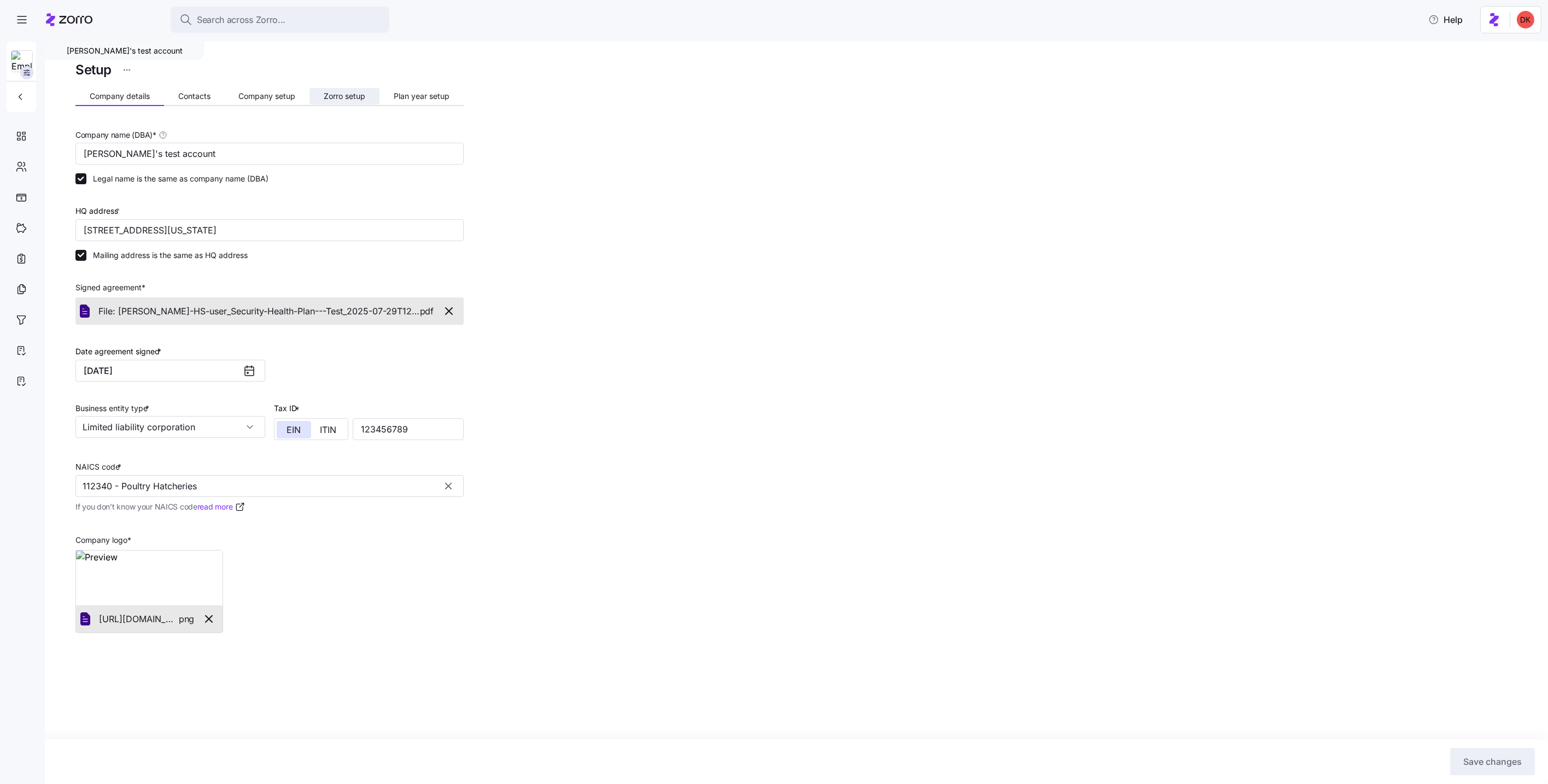
click at [349, 100] on button "Zorro setup" at bounding box center [344, 96] width 70 height 16
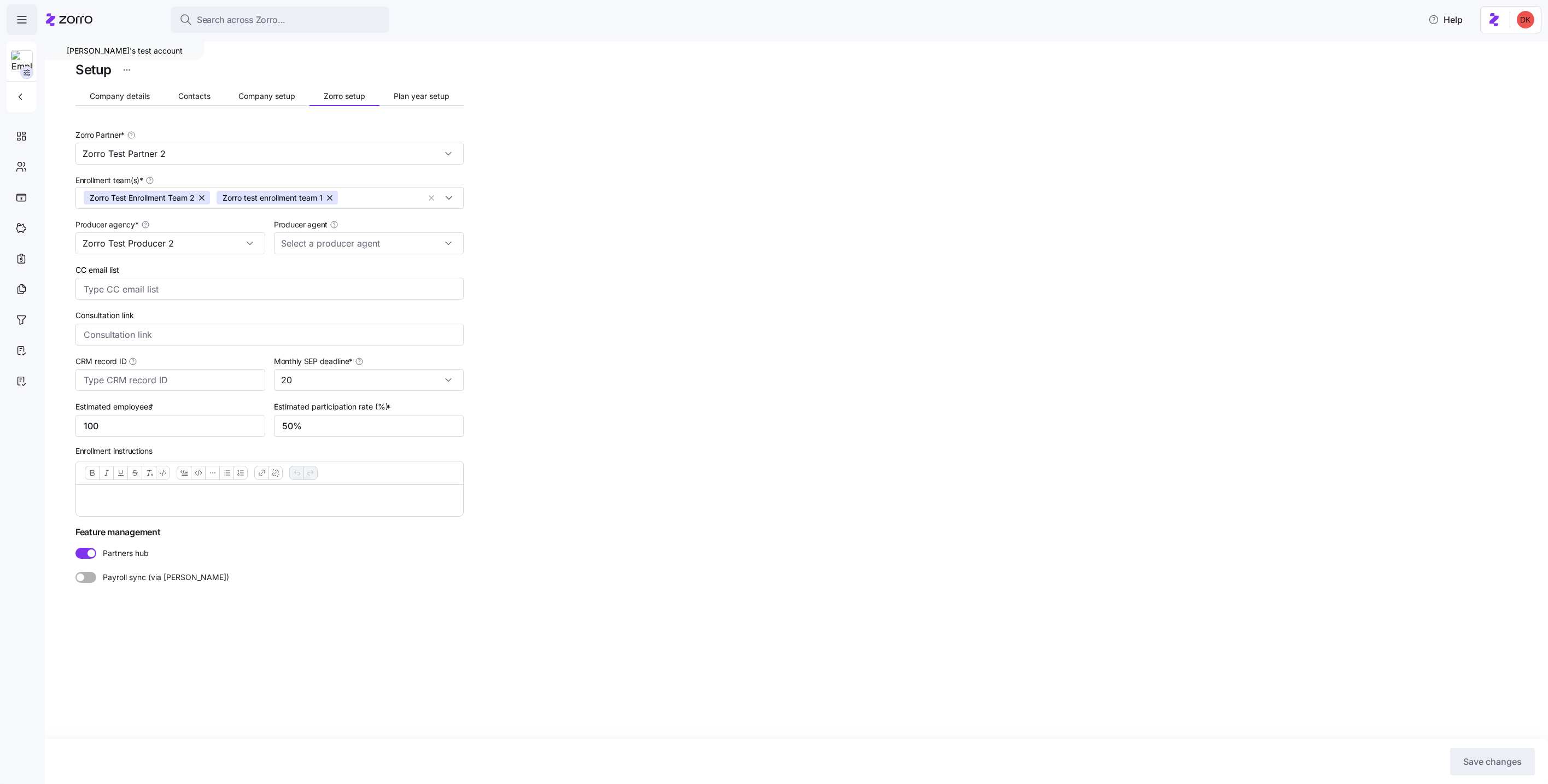
click at [26, 20] on icon "button" at bounding box center [22, 19] width 13 height 13
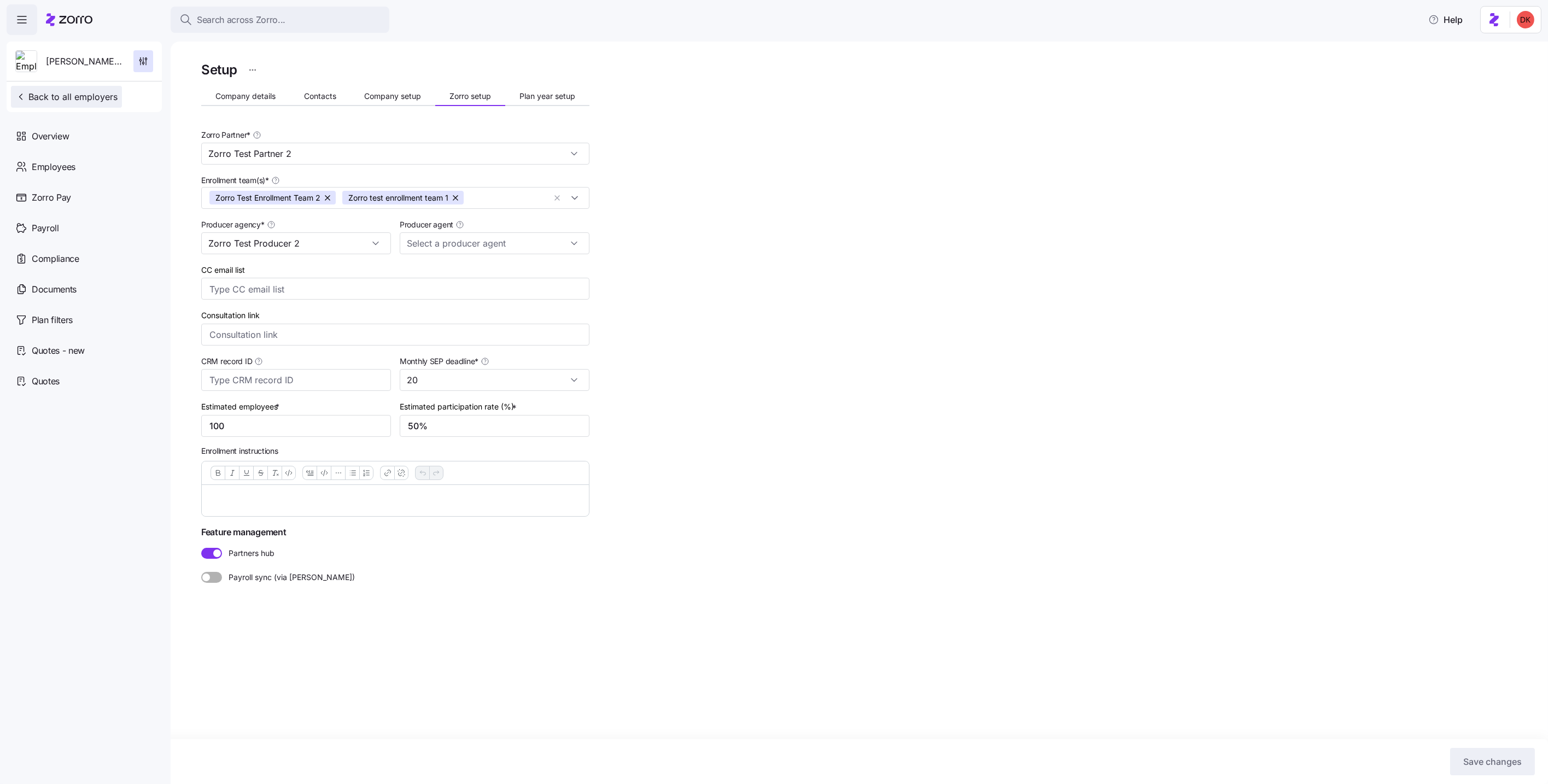
click at [52, 95] on span "Back to all employers" at bounding box center [66, 96] width 102 height 13
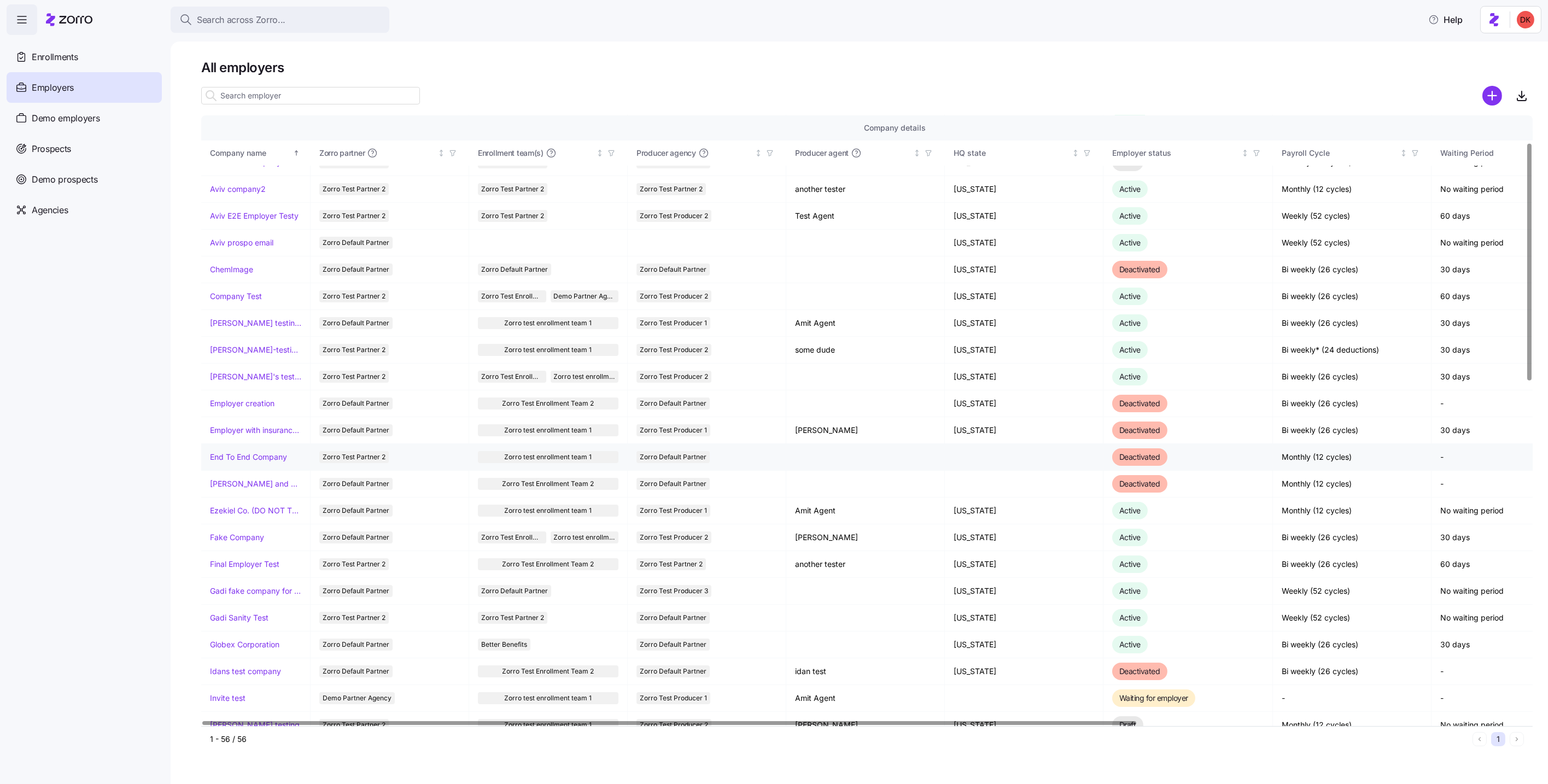
scroll to position [68, 0]
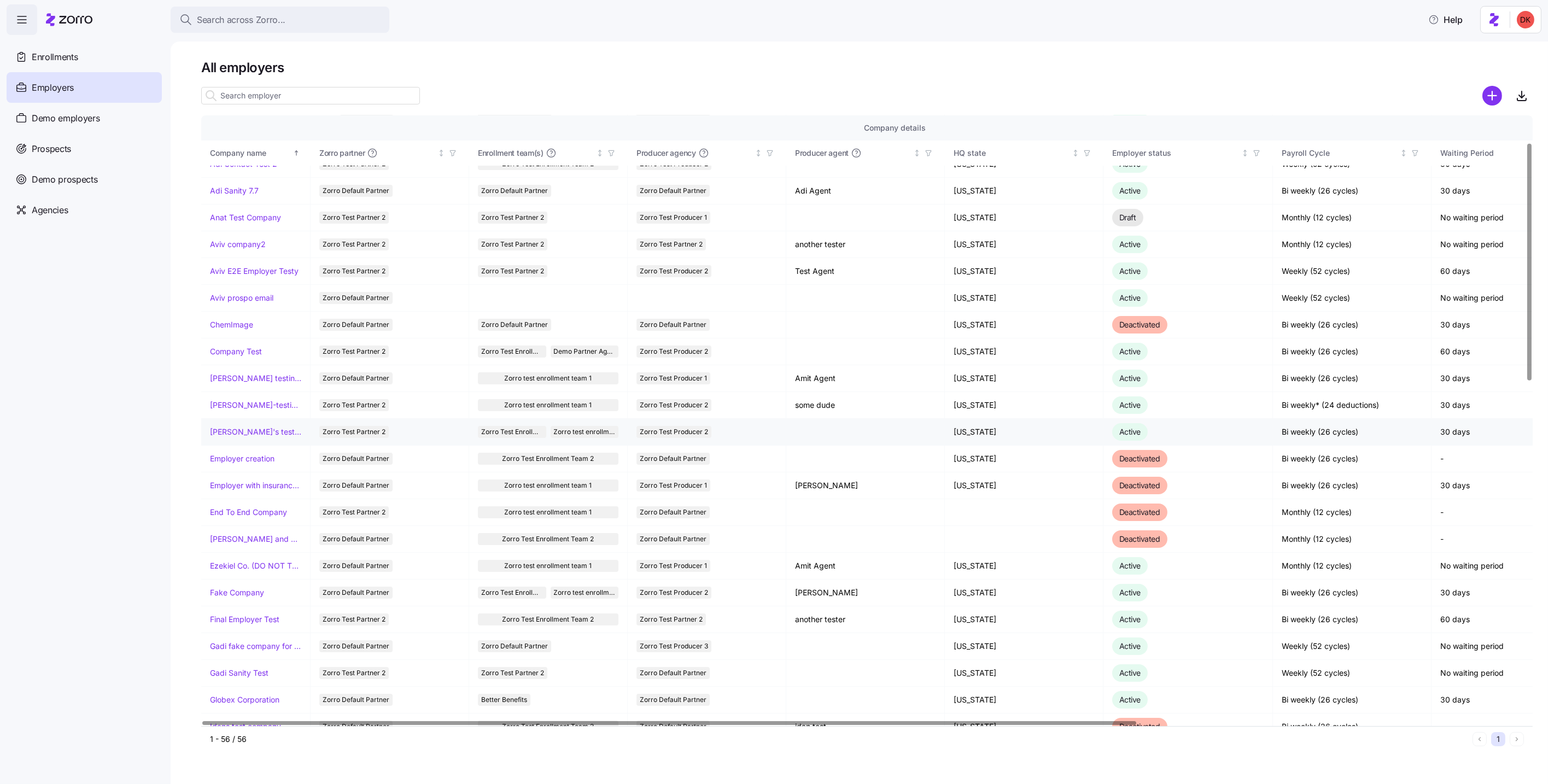
click at [261, 429] on link "Dori's test account" at bounding box center [255, 432] width 91 height 11
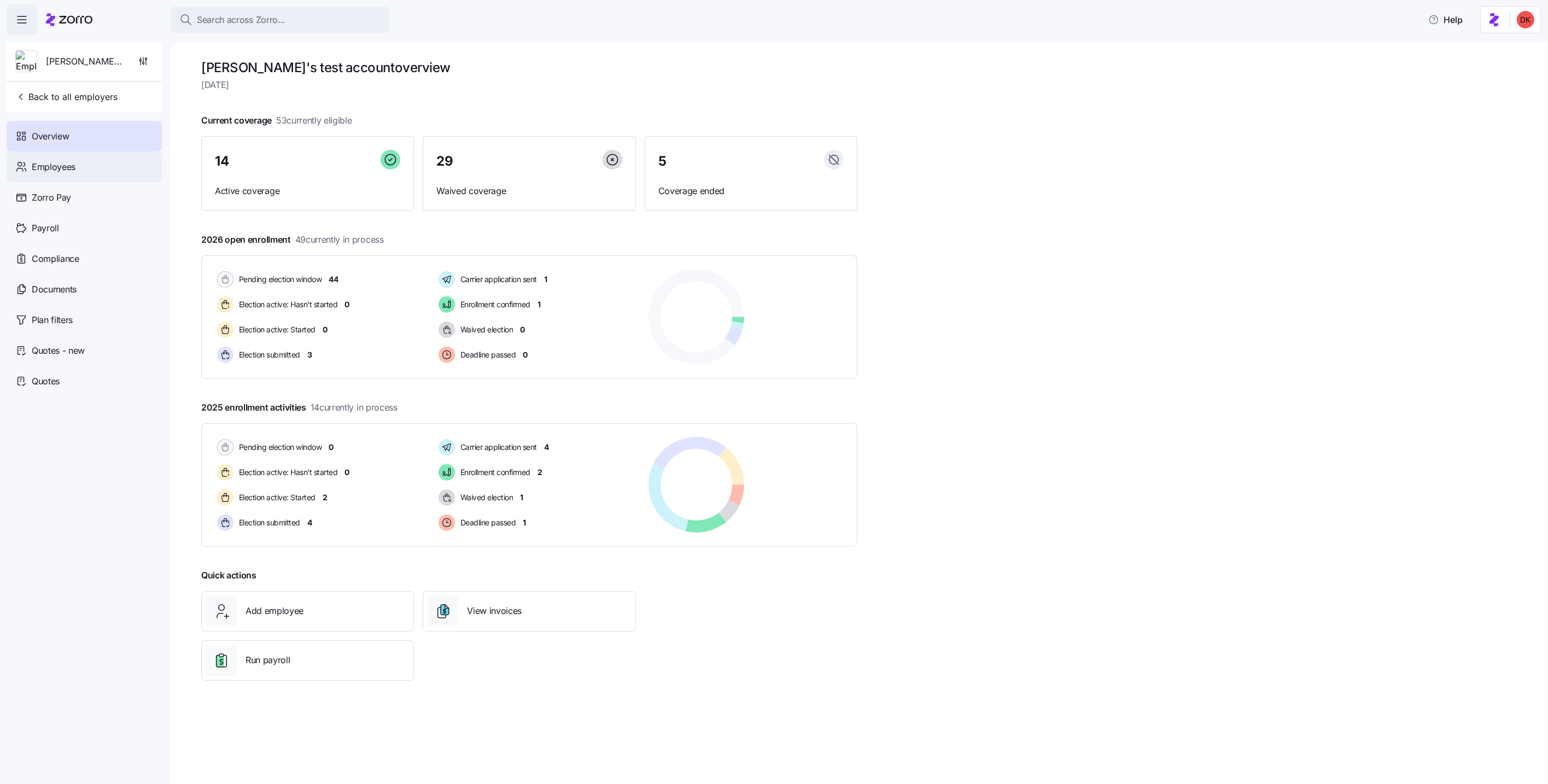
click at [88, 164] on div "Employees" at bounding box center [84, 167] width 155 height 30
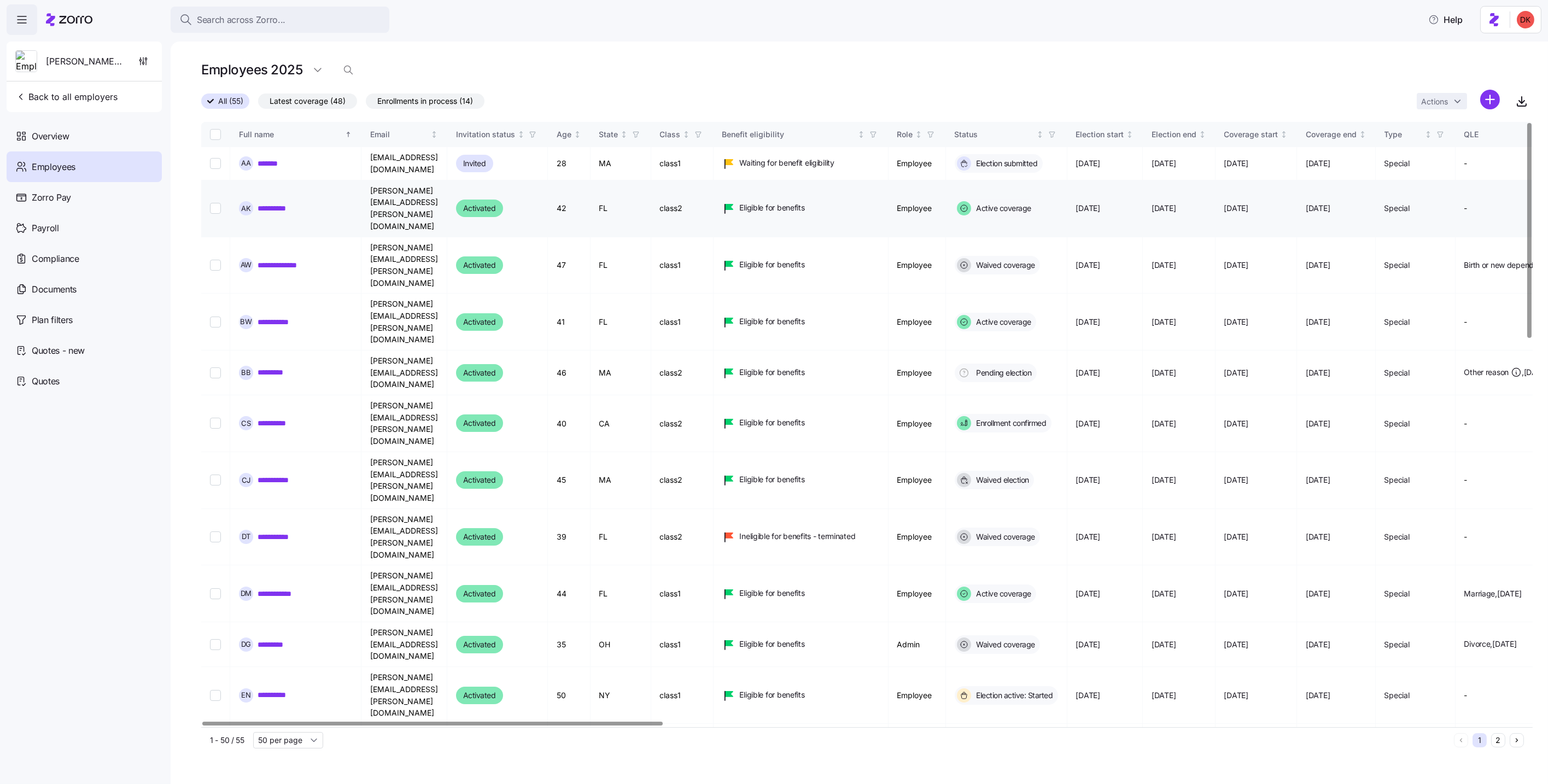
drag, startPoint x: 217, startPoint y: 204, endPoint x: 320, endPoint y: 197, distance: 103.2
click at [217, 204] on input "Select record 2" at bounding box center [215, 209] width 11 height 11
checkbox input "true"
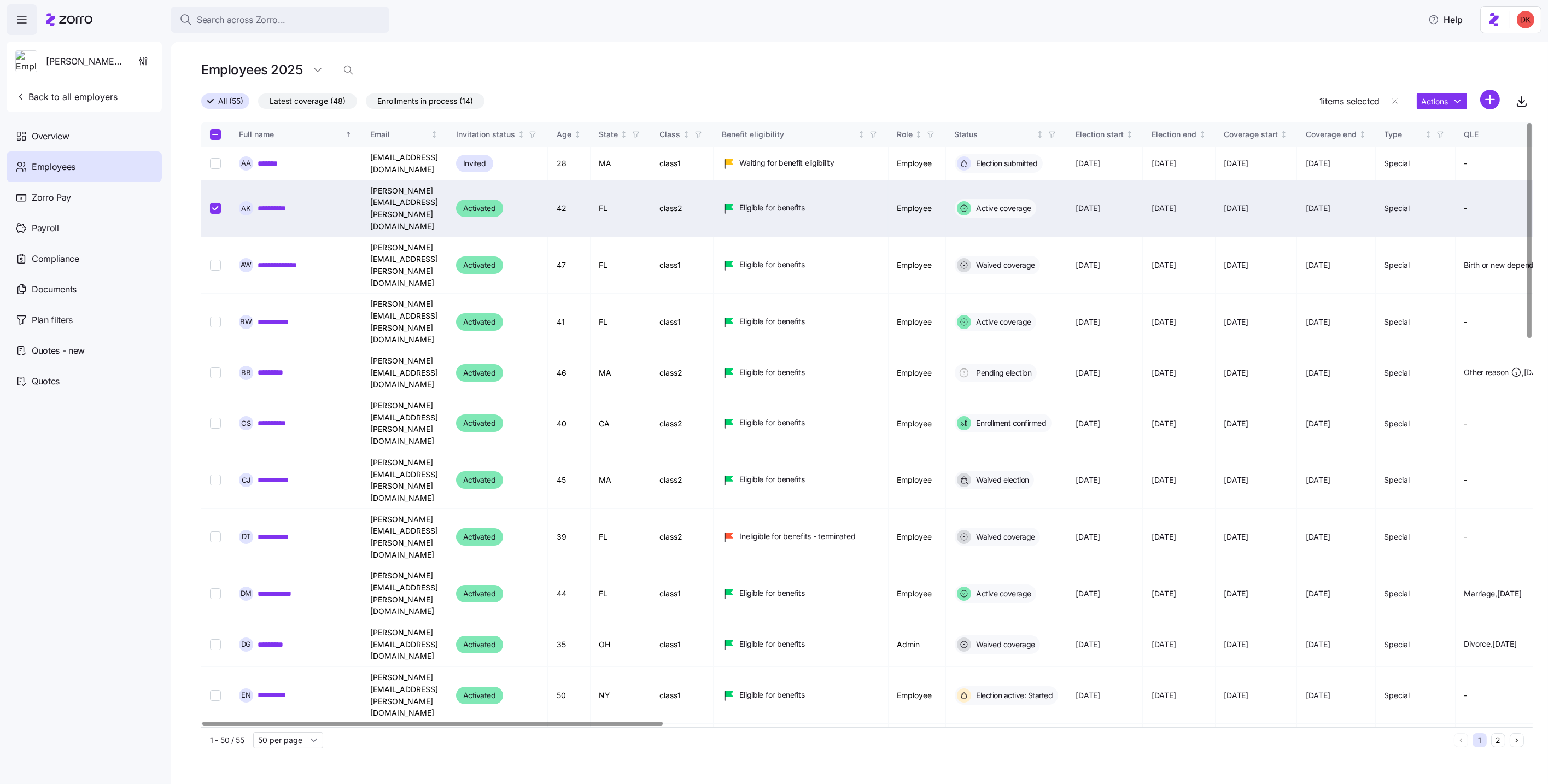
click at [1453, 106] on html "Search across Zorro... Help Dori's test account Back to all employers Overview …" at bounding box center [774, 389] width 1548 height 777
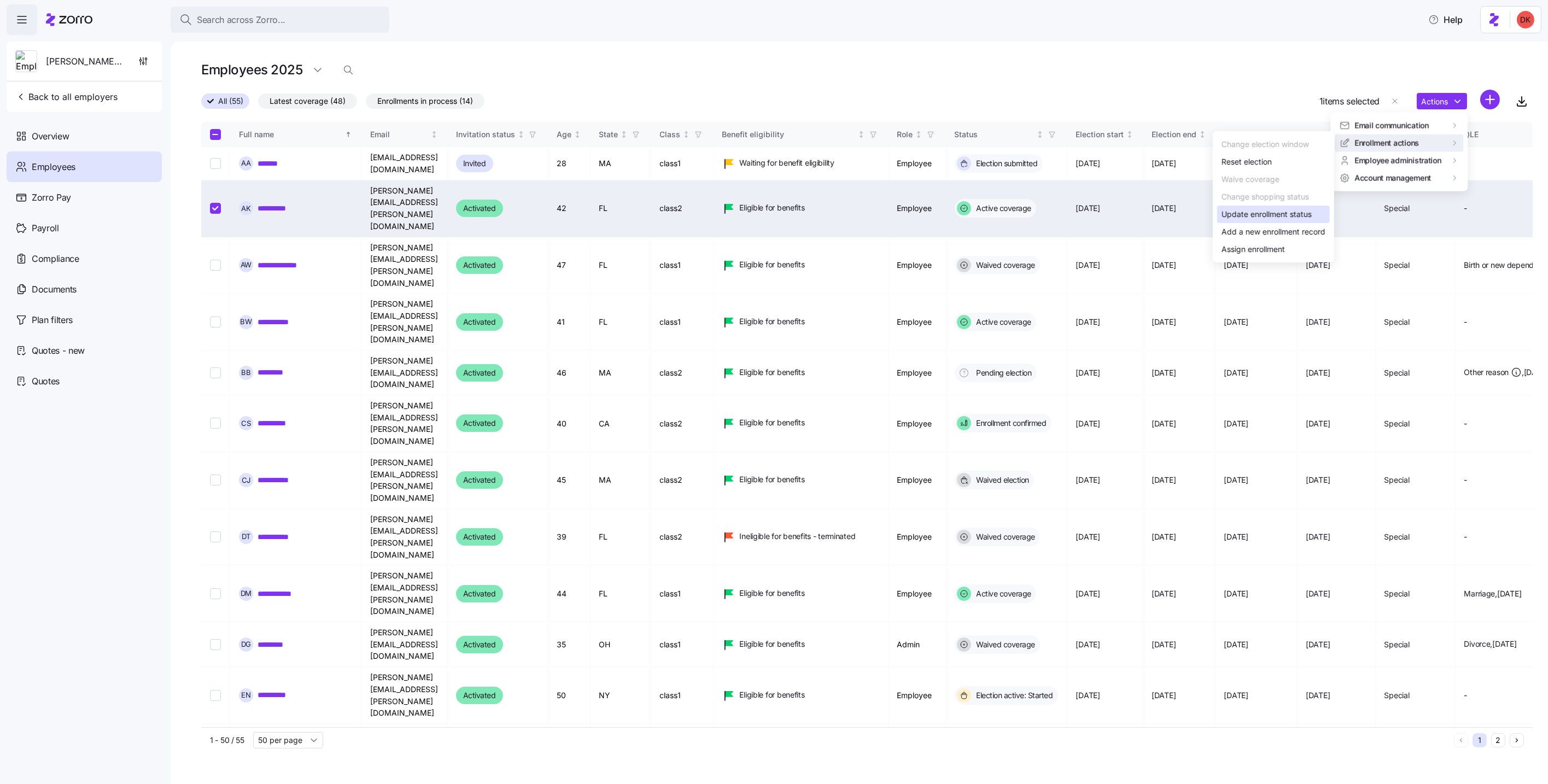
click at [1277, 212] on div "Update enrollment status" at bounding box center [1266, 215] width 90 height 12
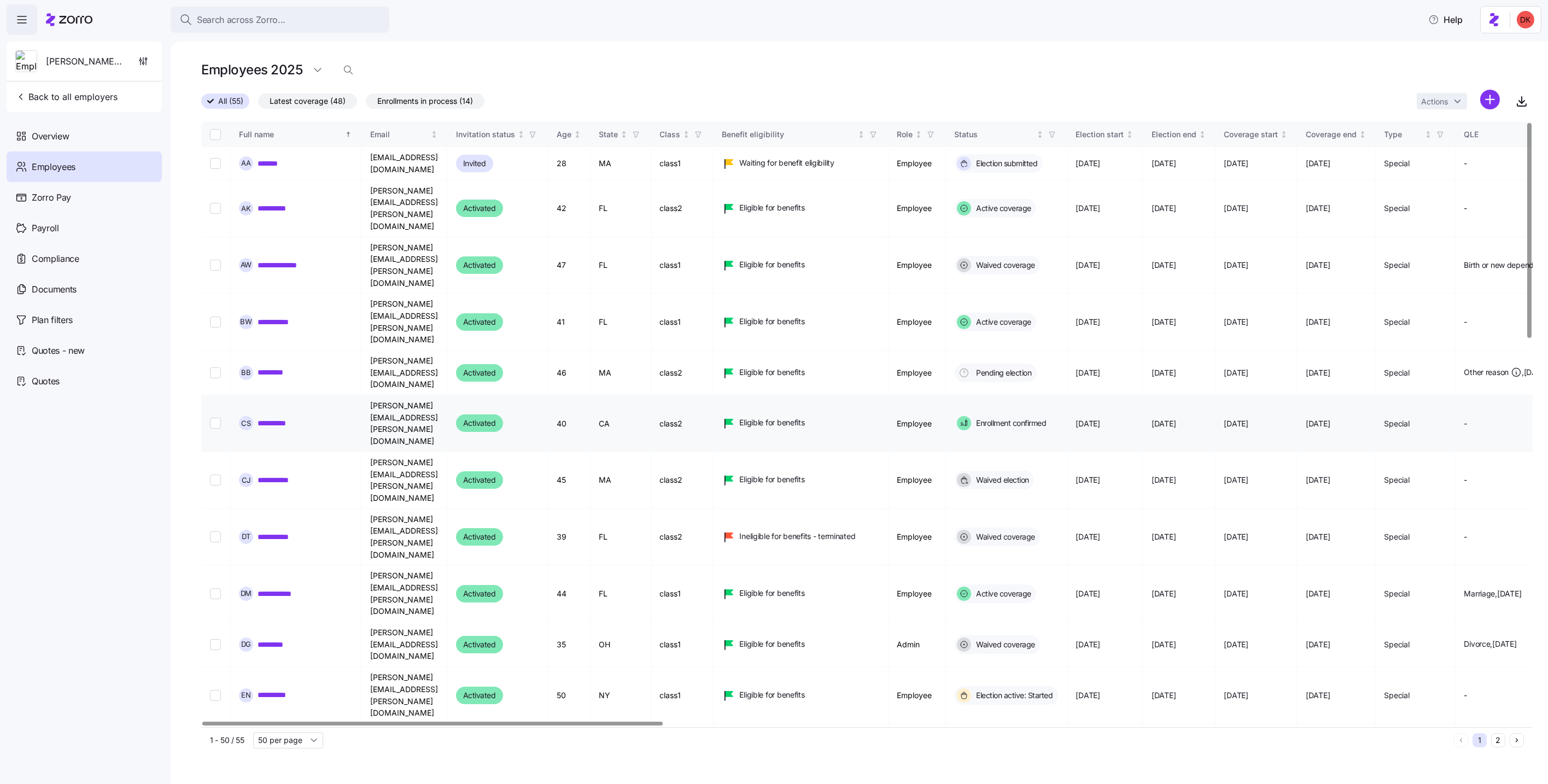
click at [213, 418] on input "Select record 6" at bounding box center [215, 423] width 11 height 11
checkbox input "true"
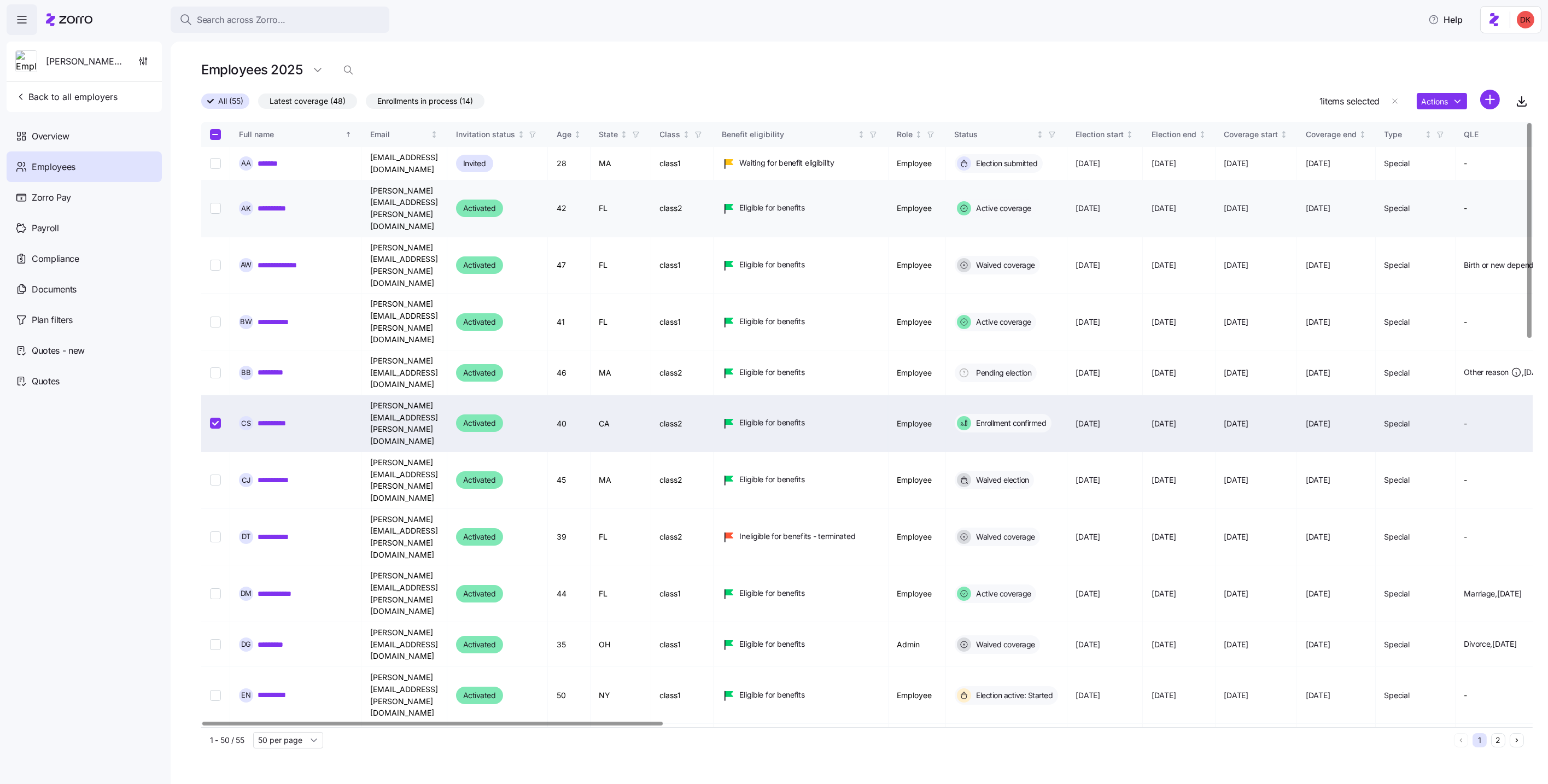
click at [215, 203] on input "Select record 2" at bounding box center [215, 209] width 11 height 11
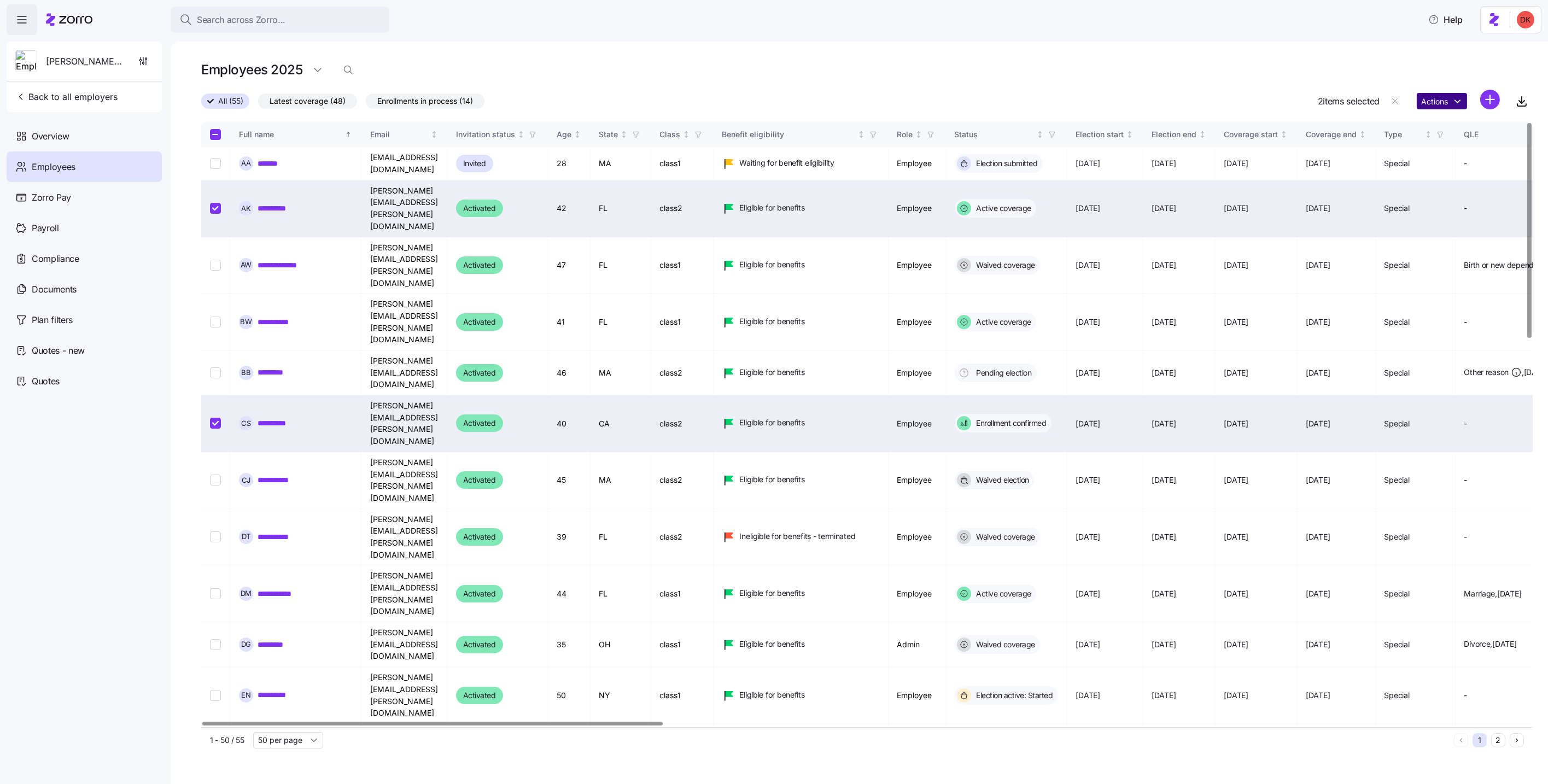
click at [1434, 102] on html "Search across Zorro... Help Dori's test account Back to all employers Overview …" at bounding box center [774, 389] width 1548 height 777
click at [215, 208] on input "Select record 2" at bounding box center [215, 209] width 11 height 11
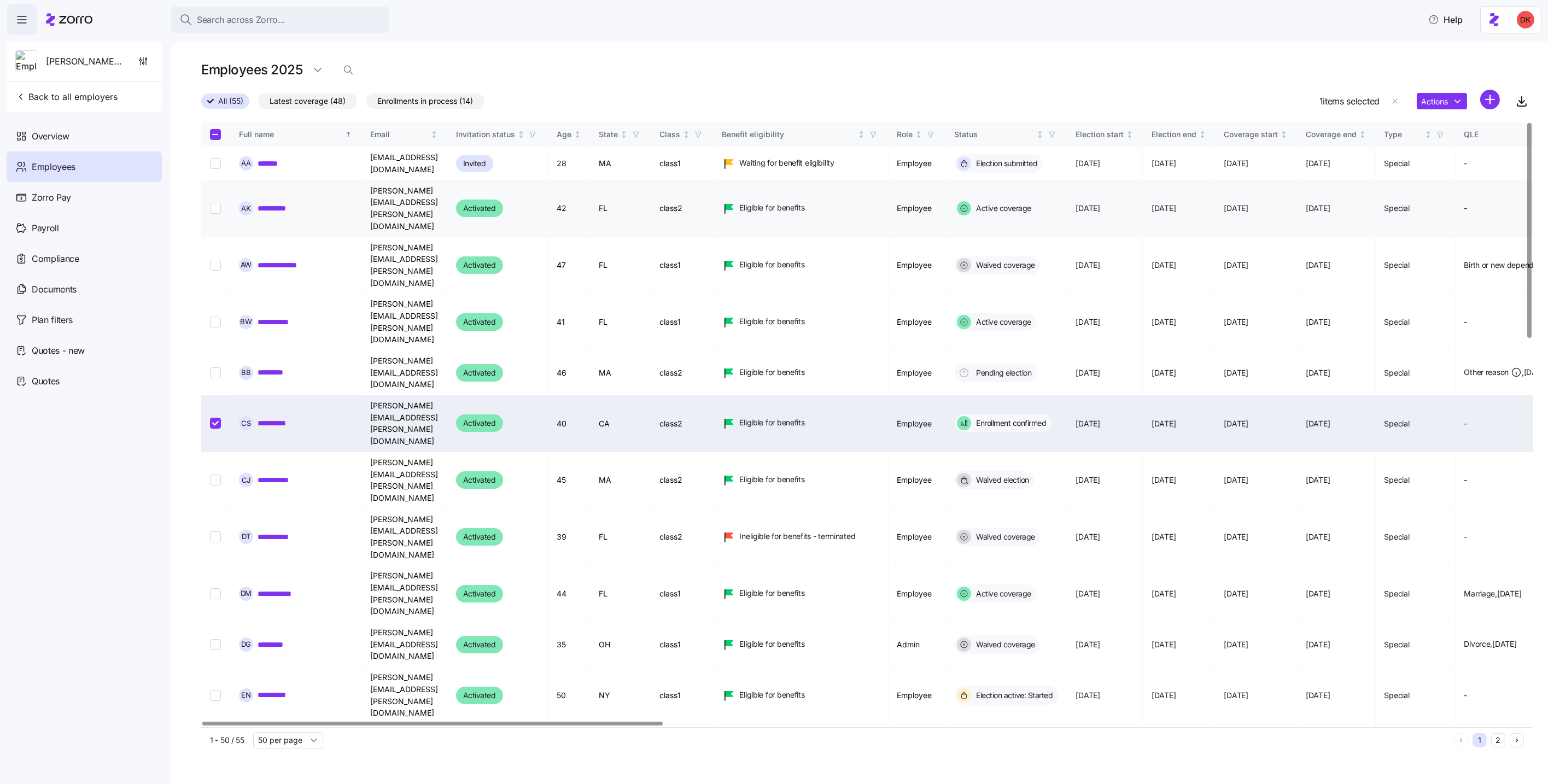
click at [215, 203] on input "Select record 2" at bounding box center [215, 209] width 11 height 11
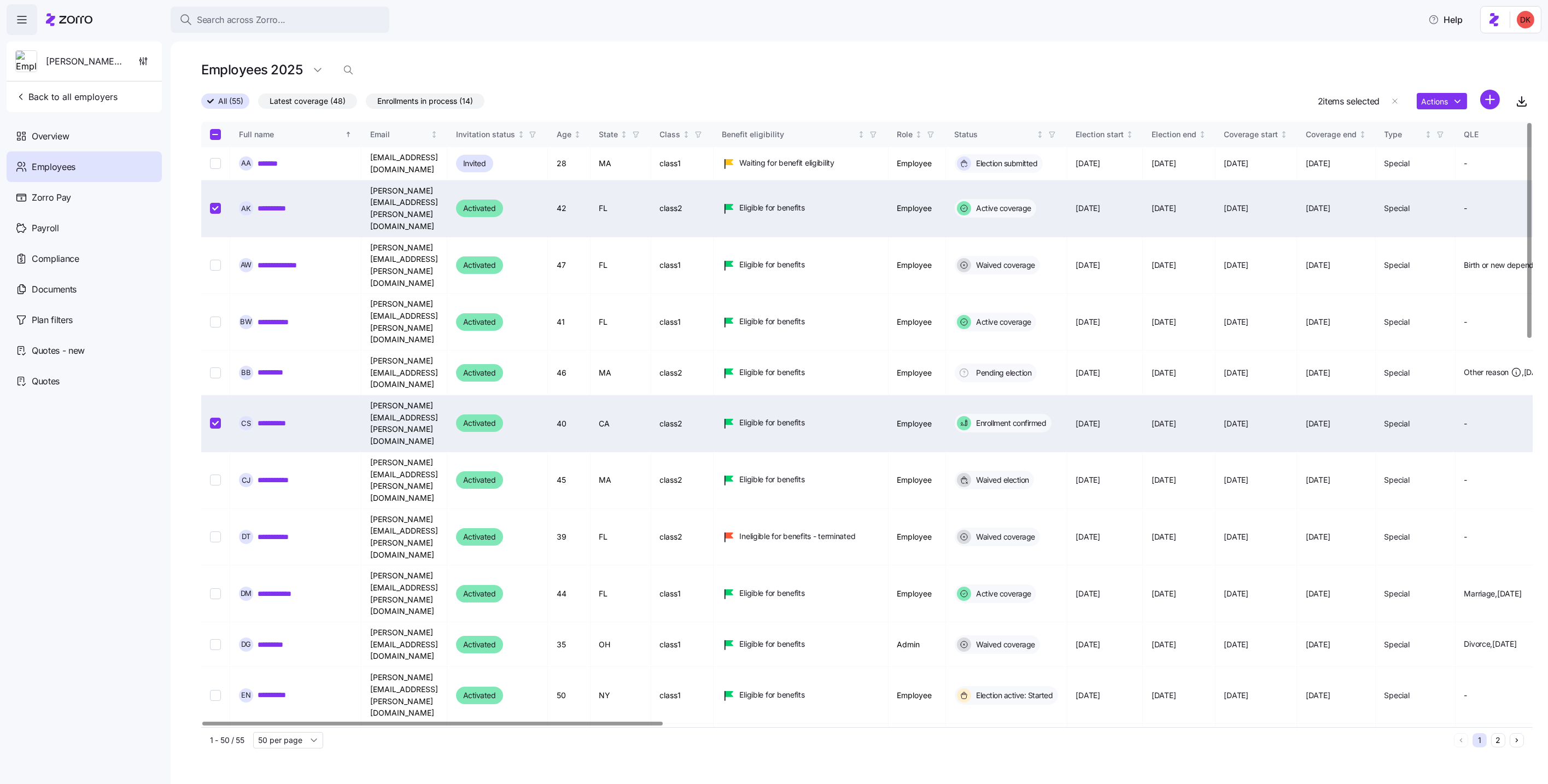
click at [215, 203] on input "Select record 2" at bounding box center [215, 209] width 11 height 11
checkbox input "false"
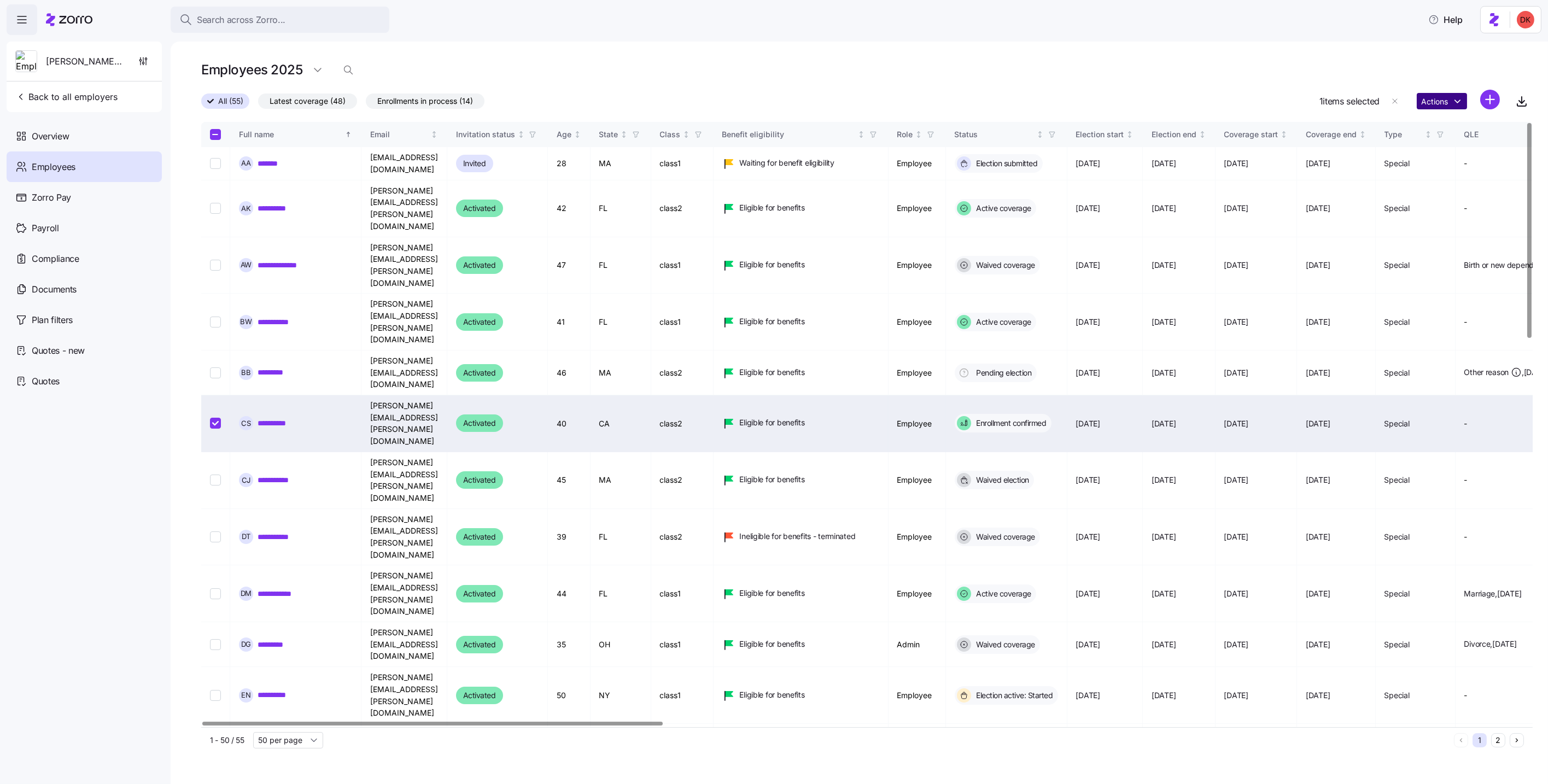
click at [1431, 102] on html "Search across Zorro... Help Dori's test account Back to all employers Overview …" at bounding box center [774, 389] width 1548 height 777
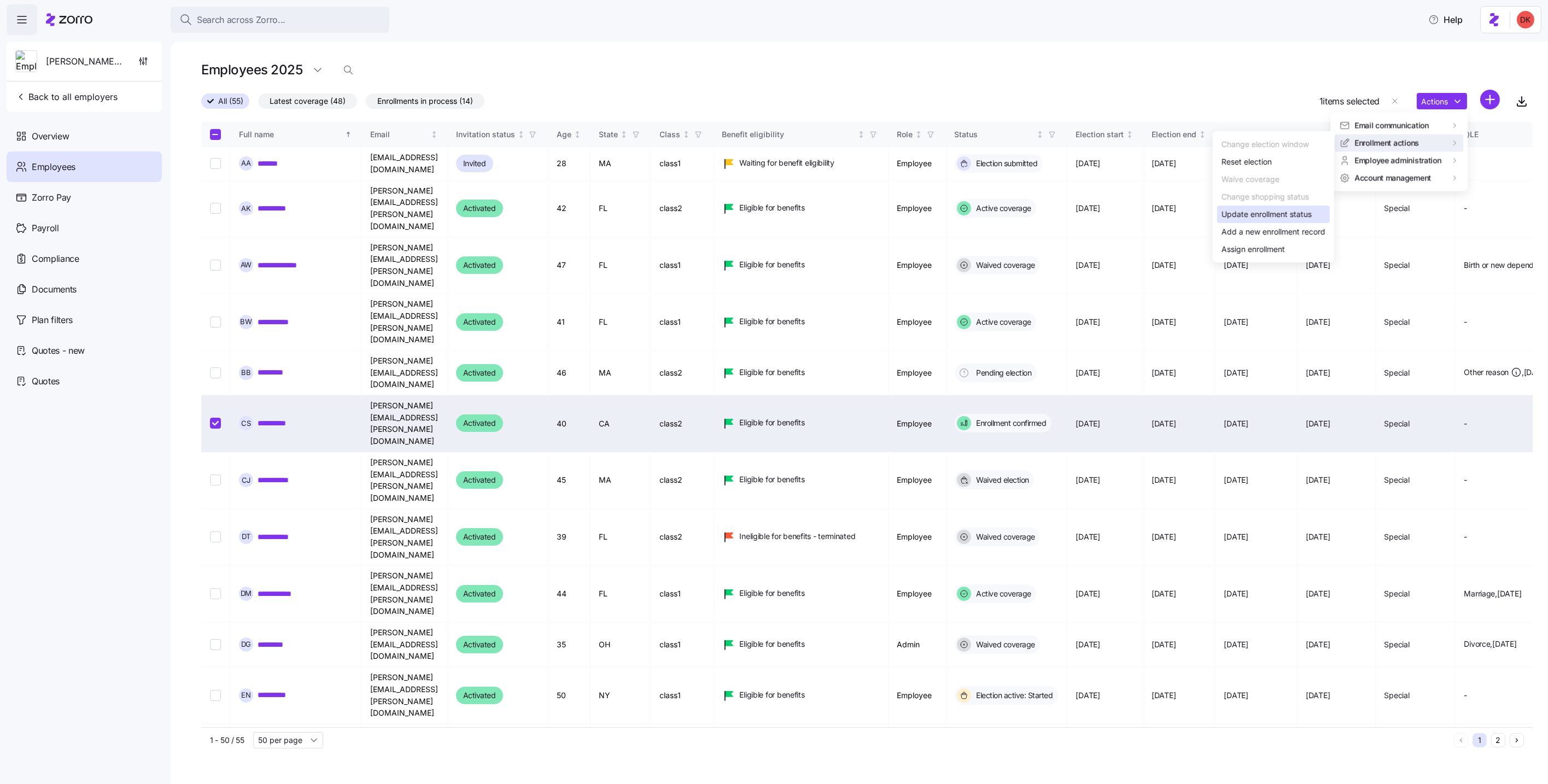
click at [1260, 213] on div "Update enrollment status" at bounding box center [1266, 215] width 90 height 12
